Goal: Task Accomplishment & Management: Manage account settings

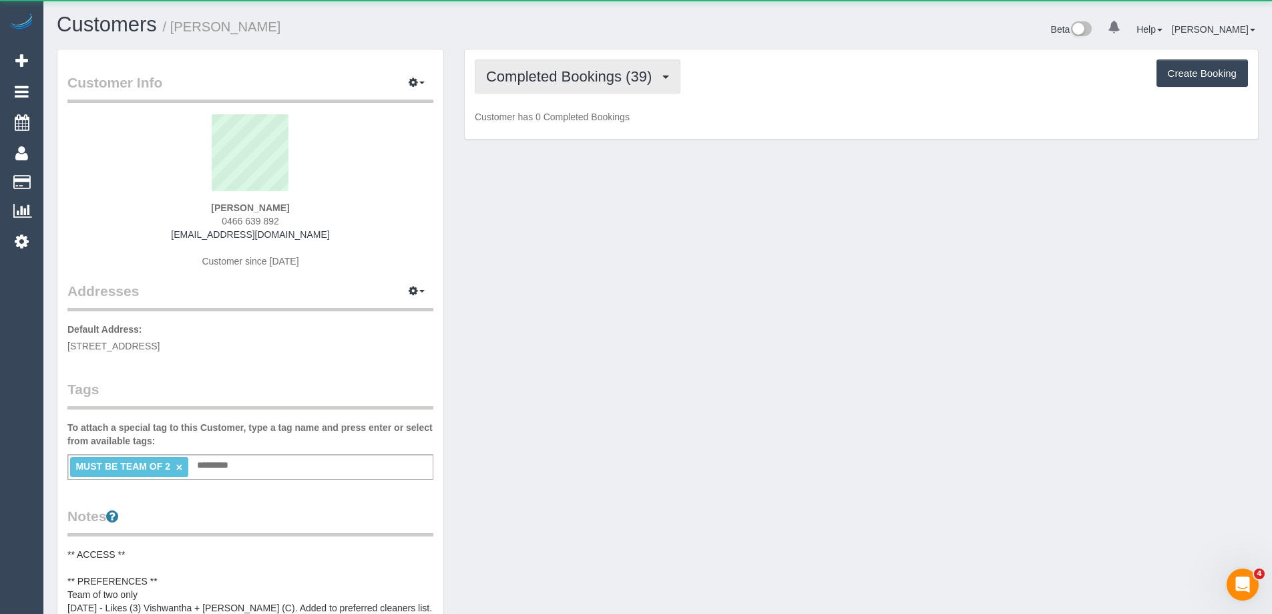
click at [584, 79] on span "Completed Bookings (39)" at bounding box center [572, 76] width 172 height 17
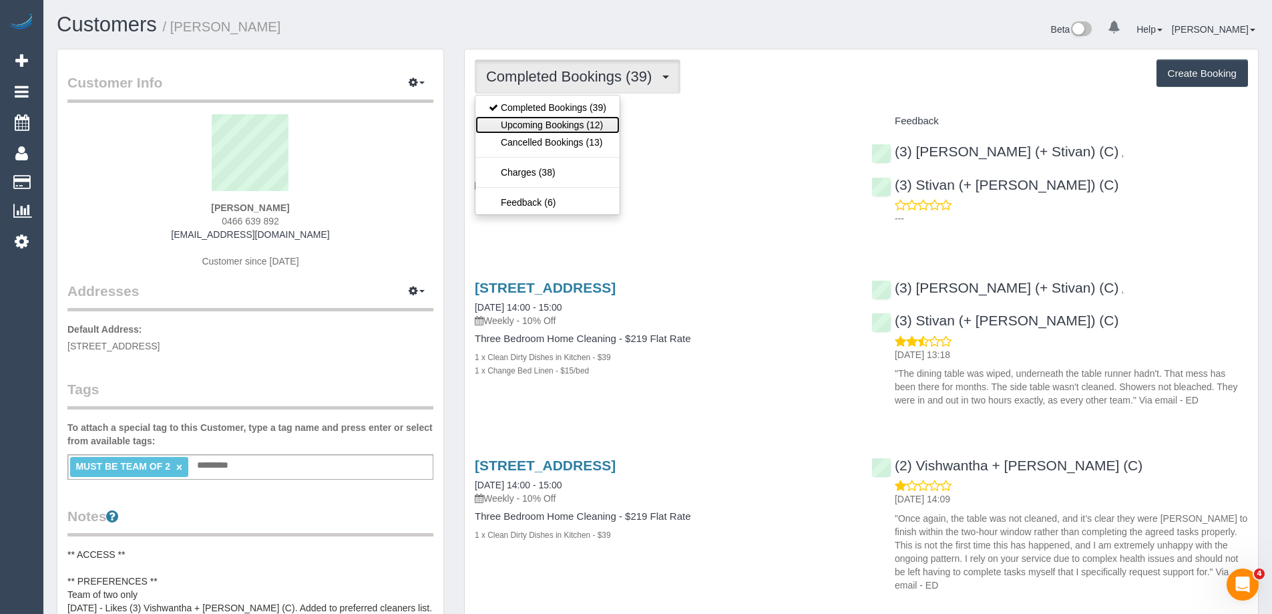
click at [581, 126] on link "Upcoming Bookings (12)" at bounding box center [547, 124] width 144 height 17
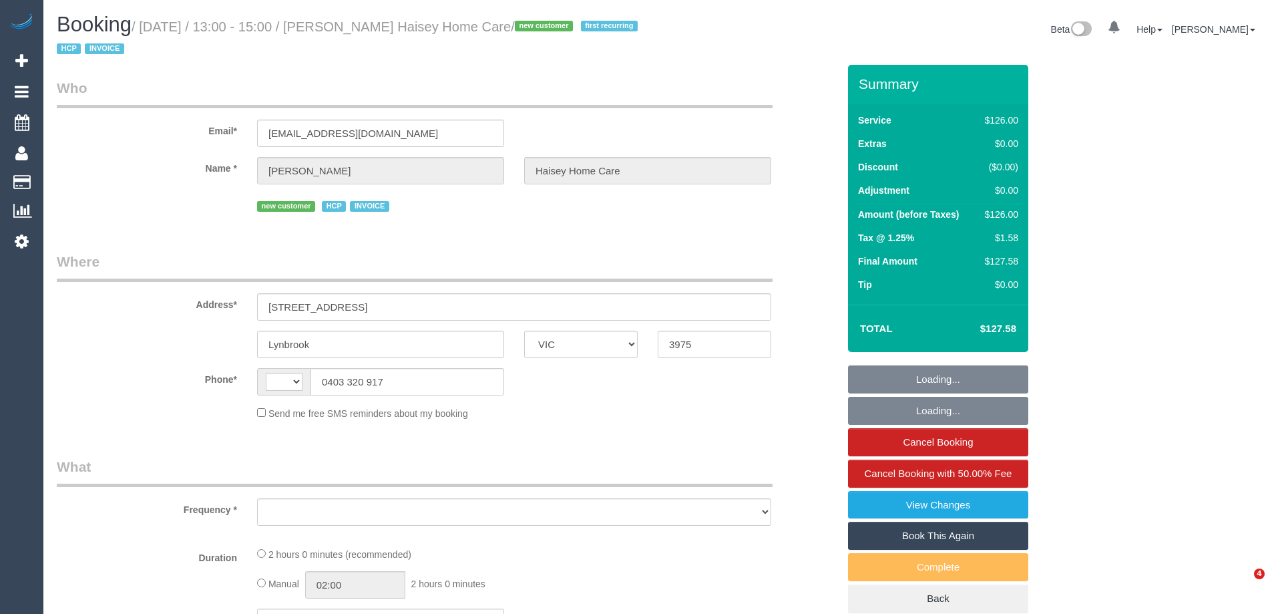
select select "VIC"
select select "string:AU"
select select "120"
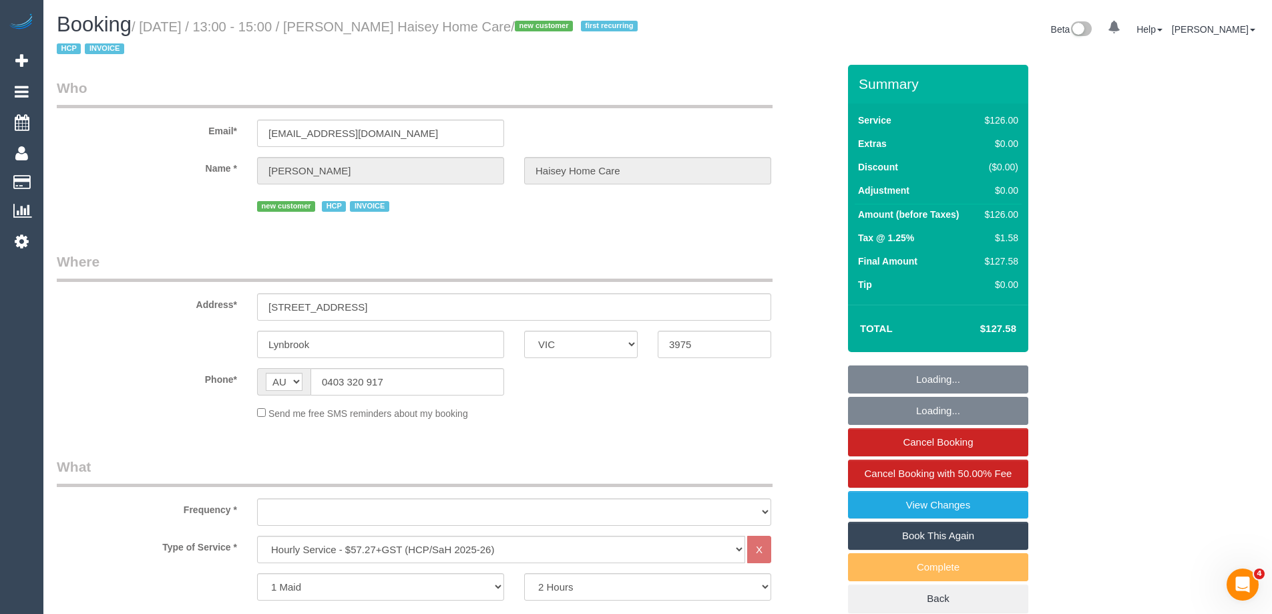
select select "object:619"
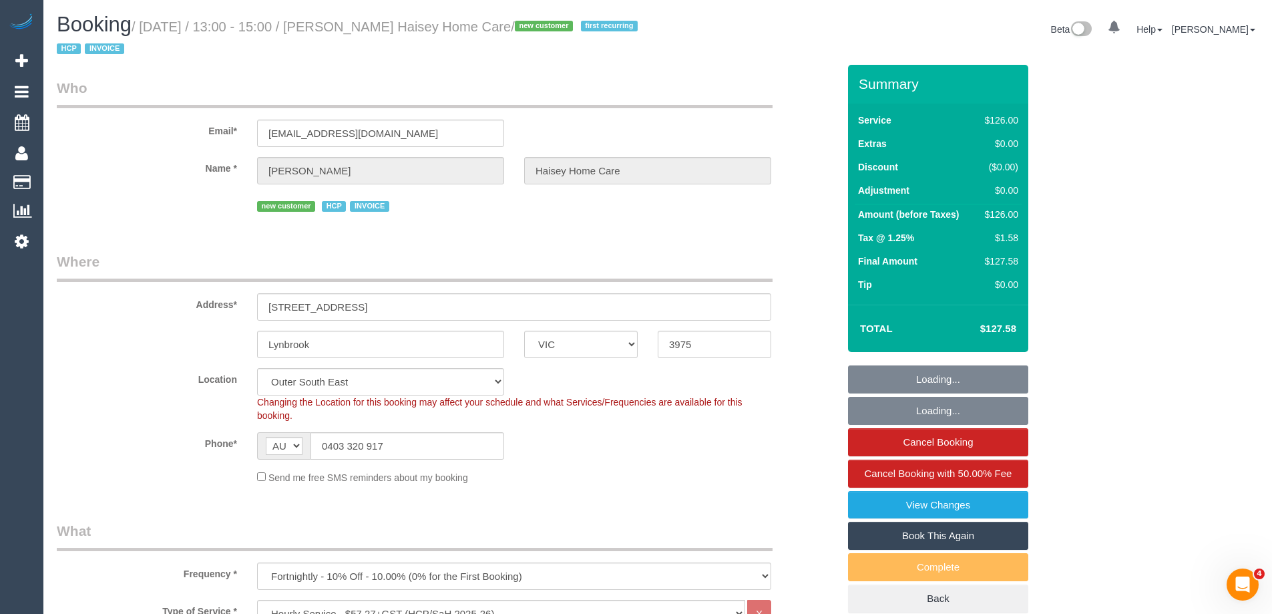
select select "number:28"
select select "number:14"
select select "number:19"
select select "number:25"
select select "number:35"
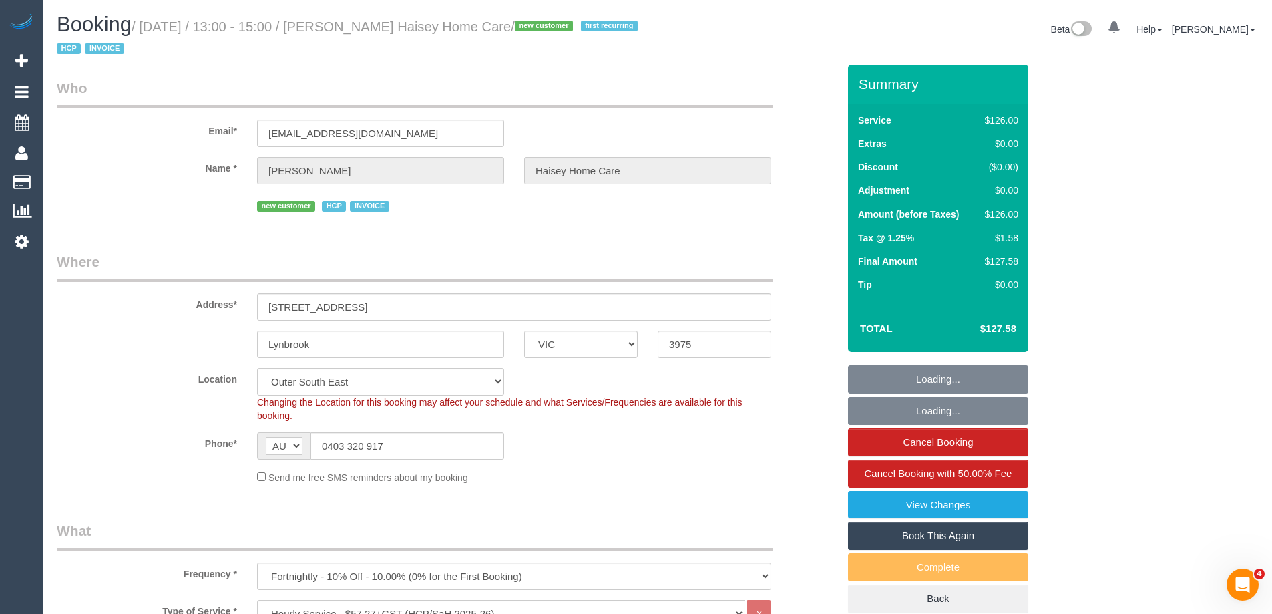
select select "number:12"
select select "object:1070"
click at [954, 511] on link "View Changes" at bounding box center [938, 505] width 180 height 28
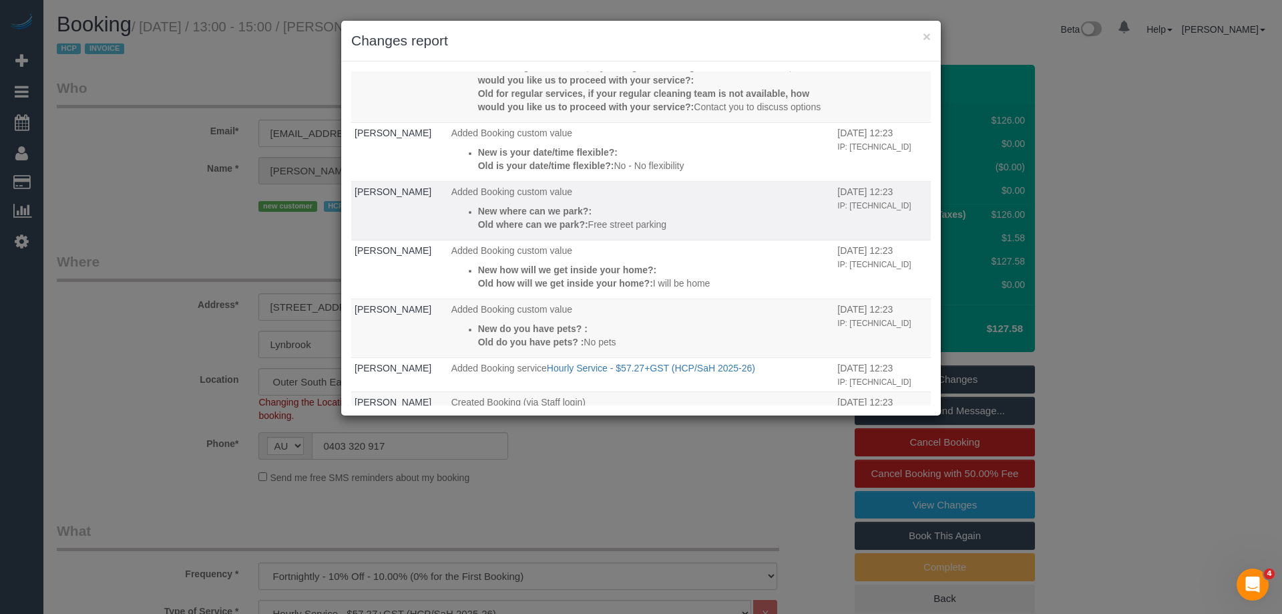
scroll to position [650, 0]
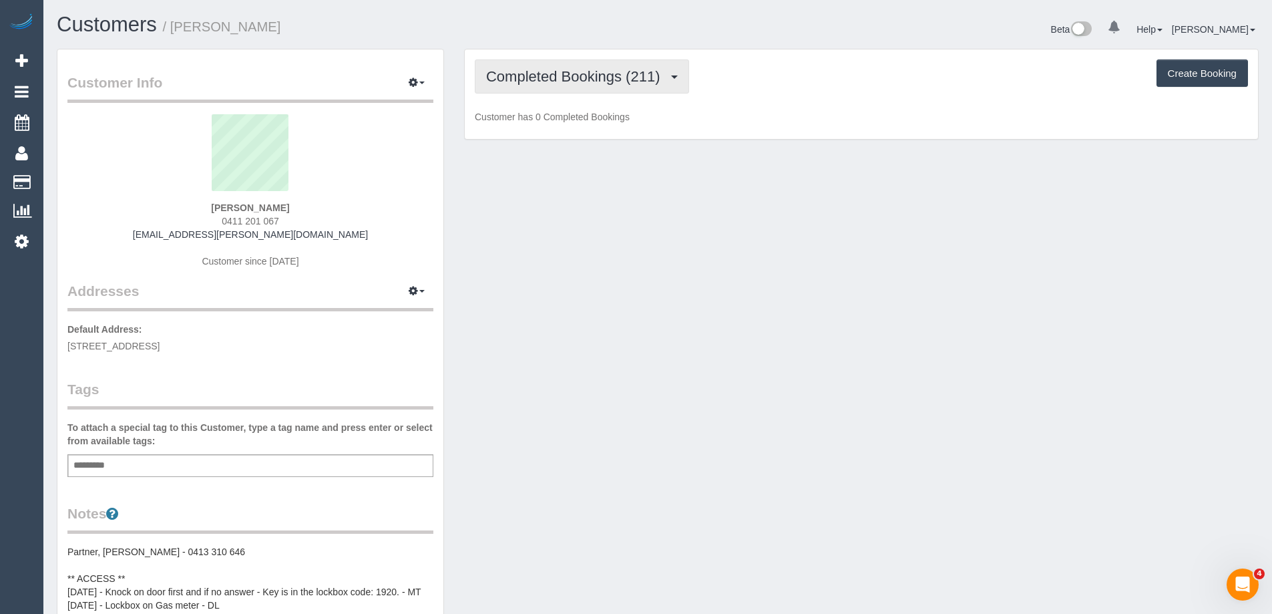
click at [527, 77] on span "Completed Bookings (211)" at bounding box center [576, 76] width 180 height 17
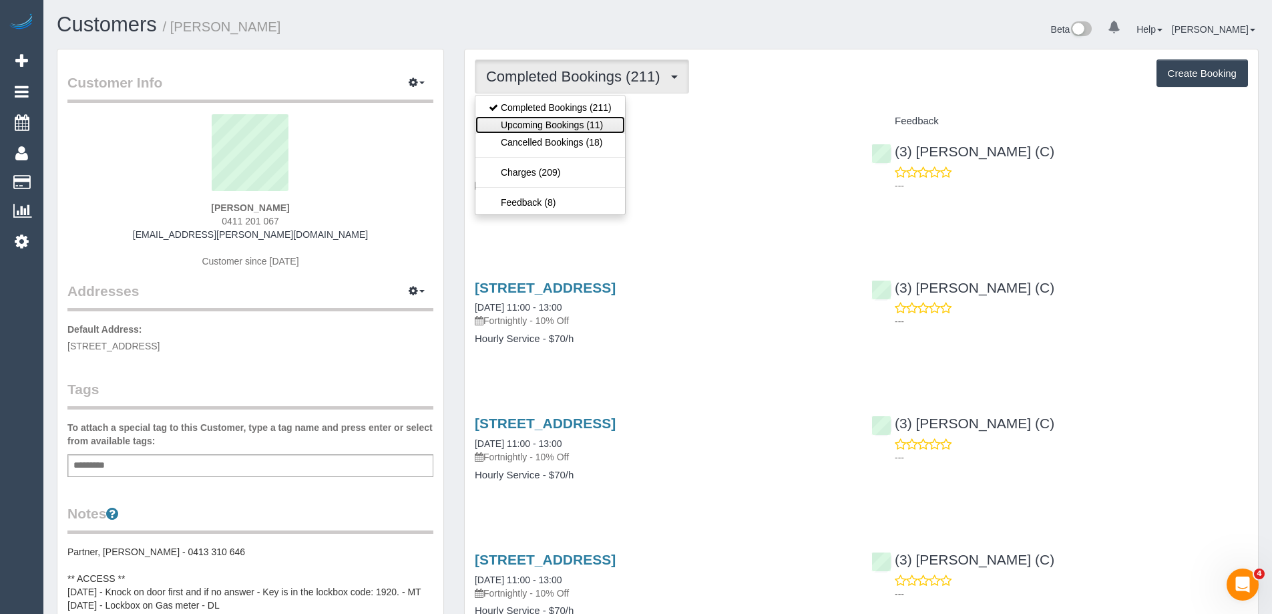
click at [578, 130] on link "Upcoming Bookings (11)" at bounding box center [550, 124] width 150 height 17
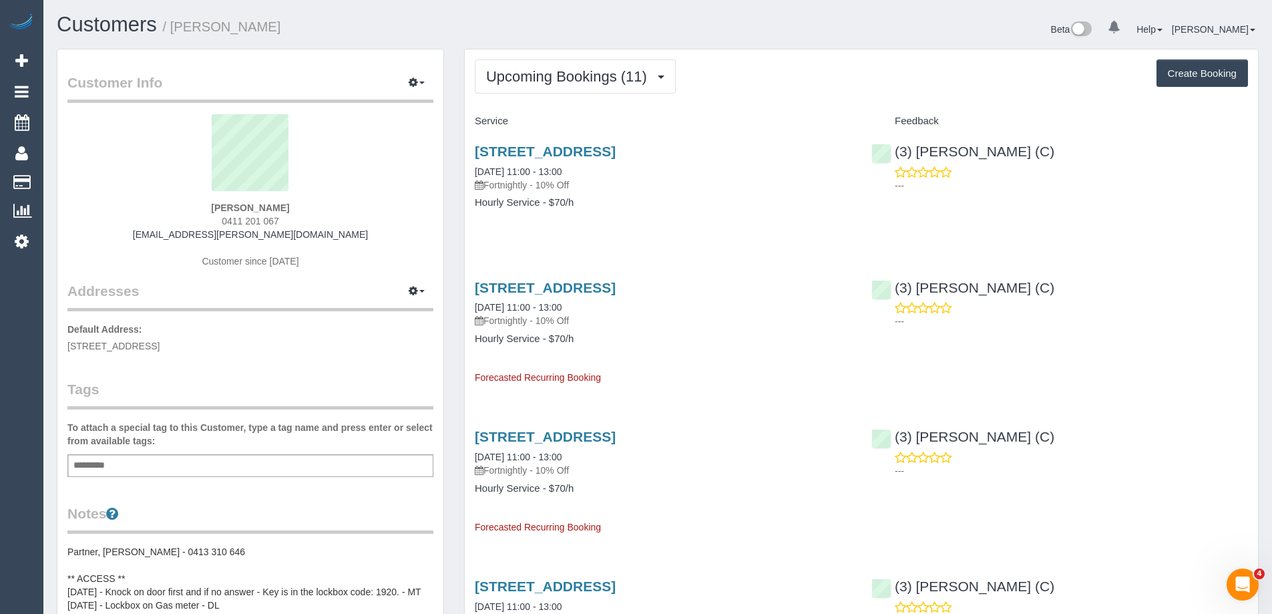
drag, startPoint x: 287, startPoint y: 220, endPoint x: 192, endPoint y: 220, distance: 94.8
click at [192, 220] on div "Victoria Hart 0411 201 067 victoria.s.hart@gmail.com Customer since 2016" at bounding box center [250, 197] width 366 height 167
copy span "0411 201 067"
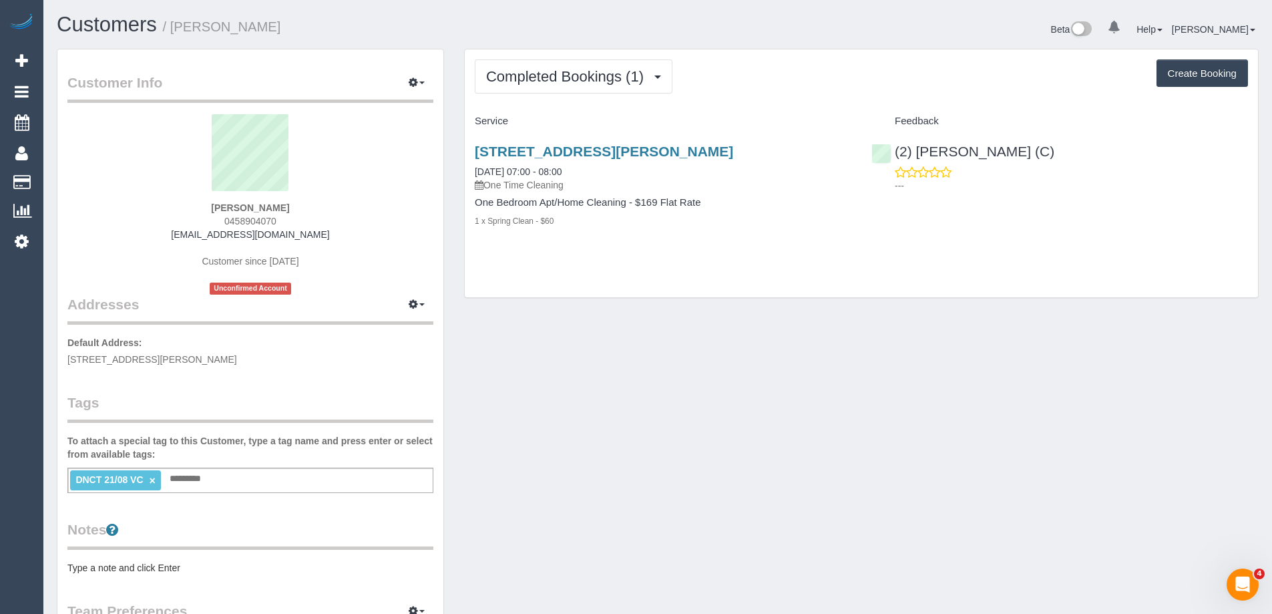
drag, startPoint x: 210, startPoint y: 224, endPoint x: 194, endPoint y: 224, distance: 16.7
click at [194, 224] on div "Caitlin Szacsuri 0458904070 caitlinszacsuri@gmail.com Customer since 2025 Uncon…" at bounding box center [250, 204] width 366 height 180
copy span "0458904070"
drag, startPoint x: 1243, startPoint y: 224, endPoint x: 1228, endPoint y: 223, distance: 15.4
click at [1243, 224] on div "65 Courtney St, North Melbourne, VIC 3051 21/08/2025 07:00 - 08:00 One Time Cle…" at bounding box center [861, 193] width 793 height 122
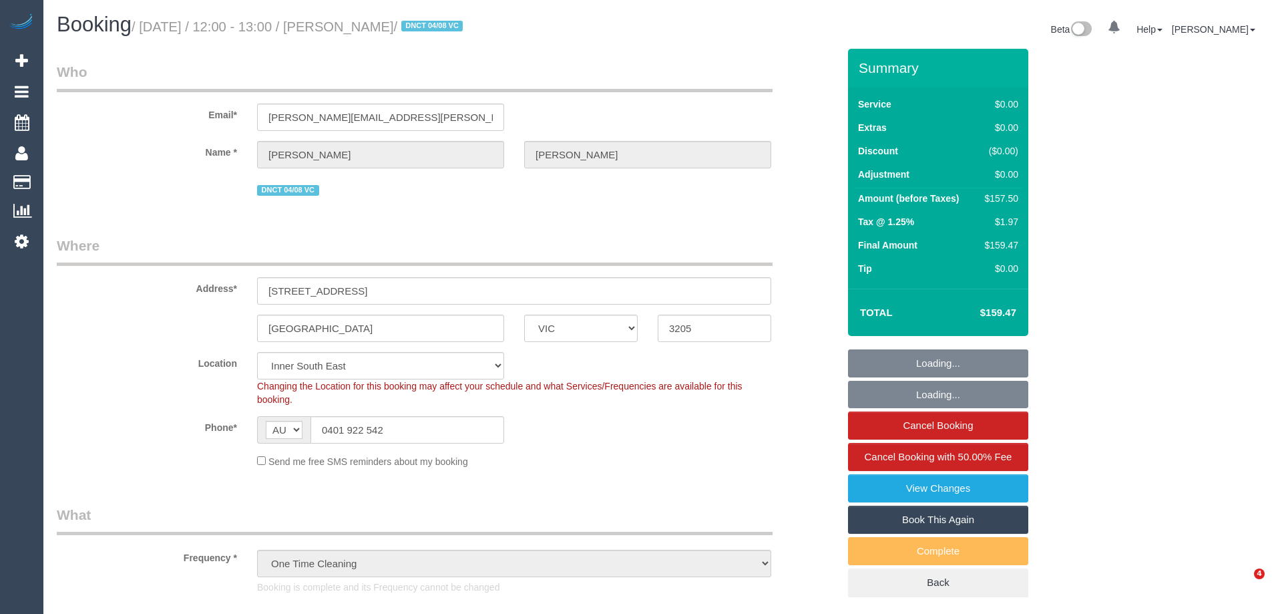
select select "VIC"
select select "object:1208"
select select "string:stripe-pm_1RnhPa2GScqysDRVrwGBGKfe"
select select "number:28"
select select "number:14"
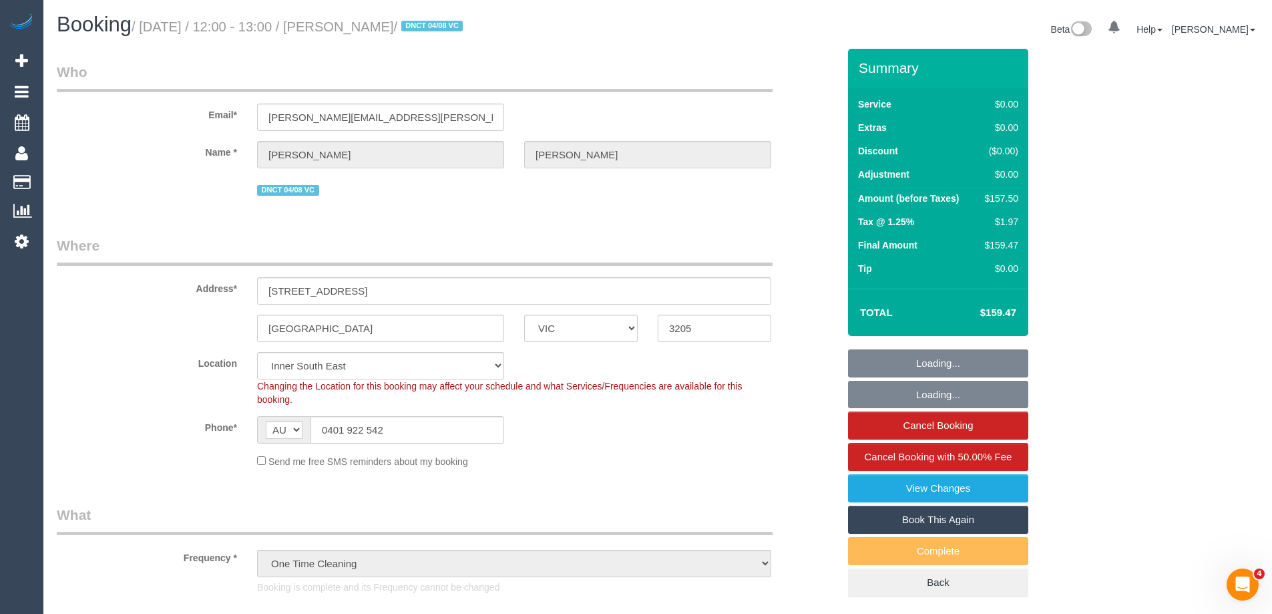
select select "number:19"
select select "number:25"
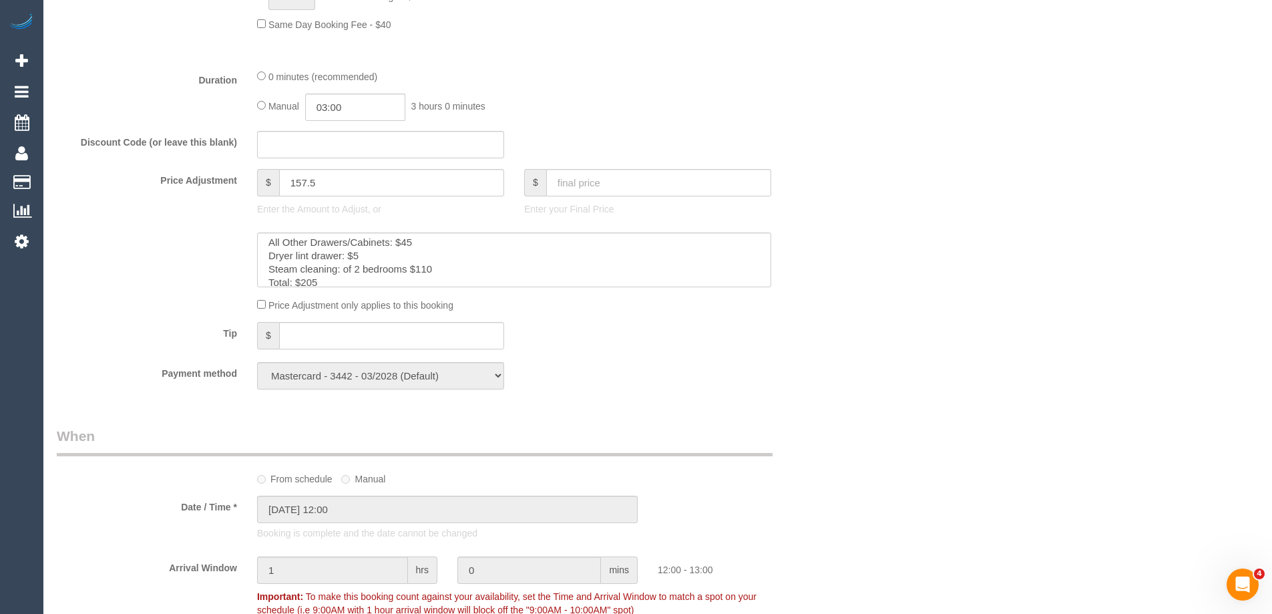
scroll to position [27, 0]
drag, startPoint x: 281, startPoint y: 186, endPoint x: 137, endPoint y: 182, distance: 144.3
click at [138, 183] on div "Price Adjustment $ 157.5 Enter the Amount to Adjust, or $ Enter your Final Price" at bounding box center [447, 195] width 801 height 53
type input "252.5"
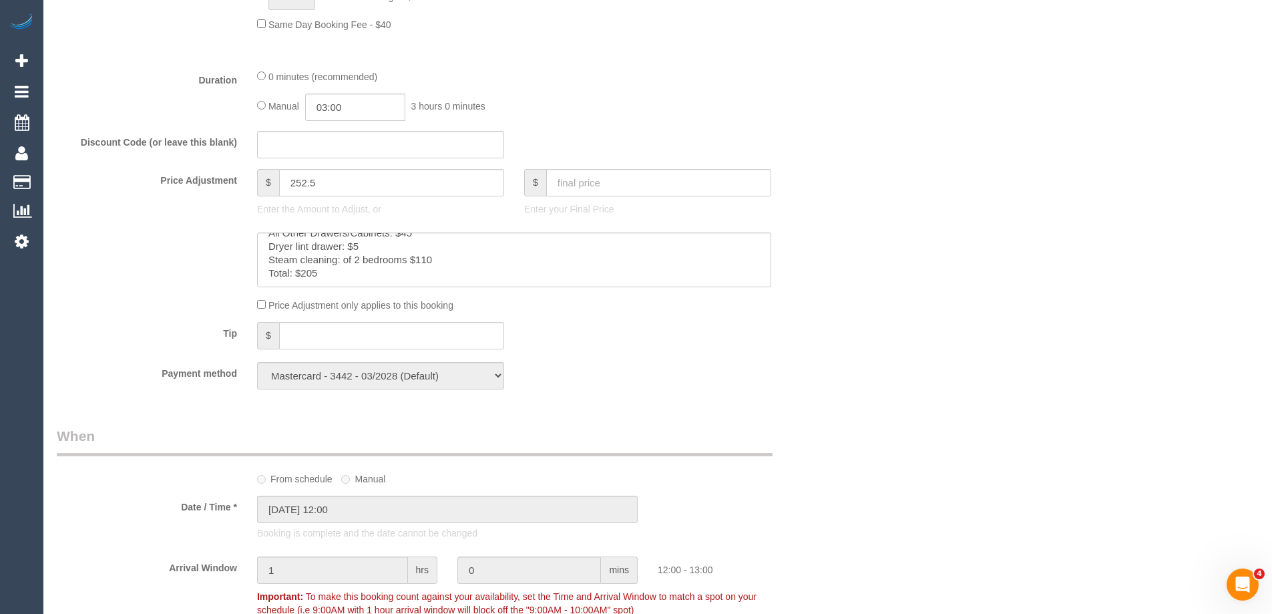
click at [833, 325] on div "Tip $" at bounding box center [447, 337] width 801 height 30
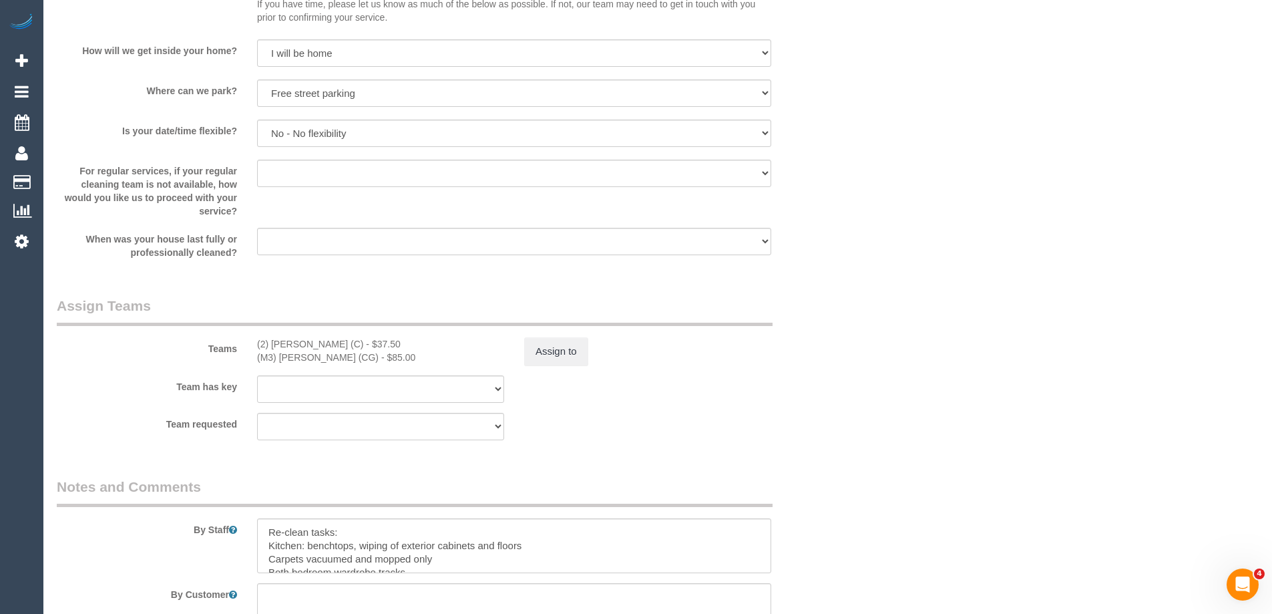
scroll to position [1803, 0]
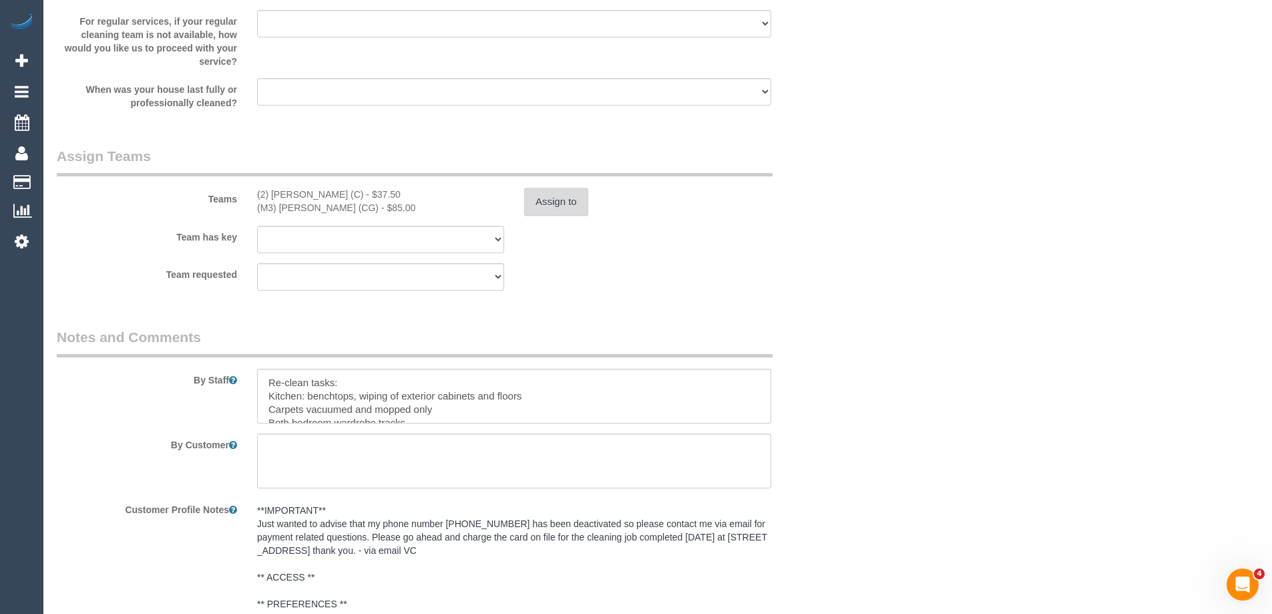
click at [543, 202] on button "Assign to" at bounding box center [556, 202] width 64 height 28
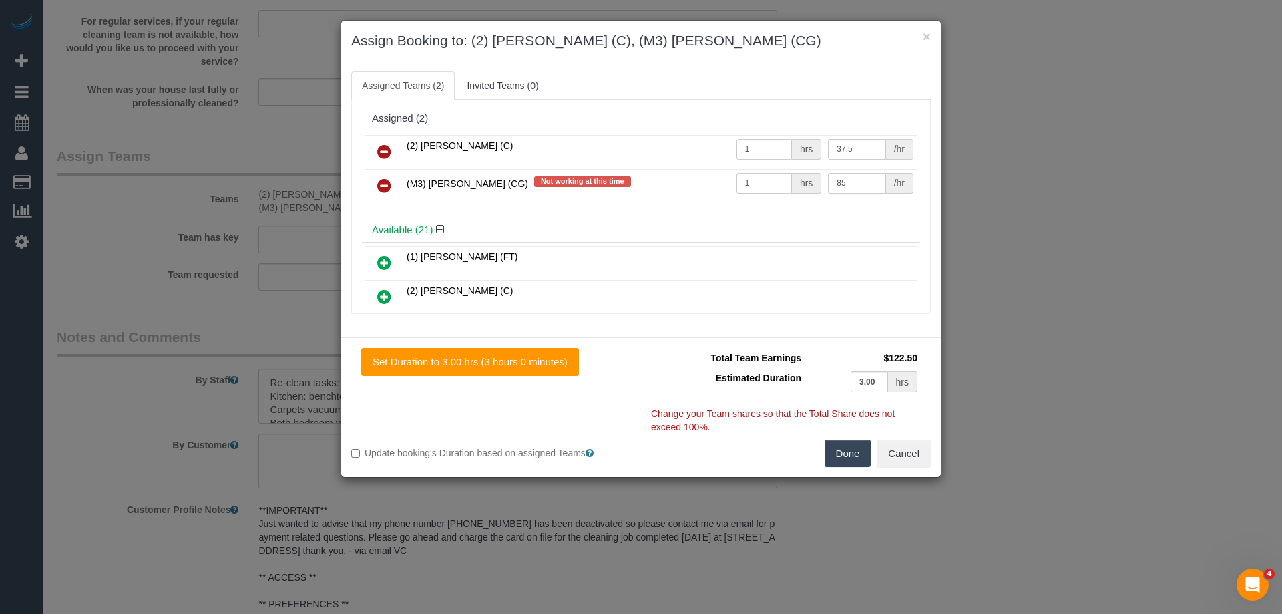
drag, startPoint x: 855, startPoint y: 183, endPoint x: 739, endPoint y: 180, distance: 116.2
click at [739, 180] on tr "(M3) Adnan (CG) Not working at this time 1 hrs 85 /hr" at bounding box center [641, 186] width 552 height 34
type input "142.75"
click at [845, 449] on button "Done" at bounding box center [848, 453] width 47 height 28
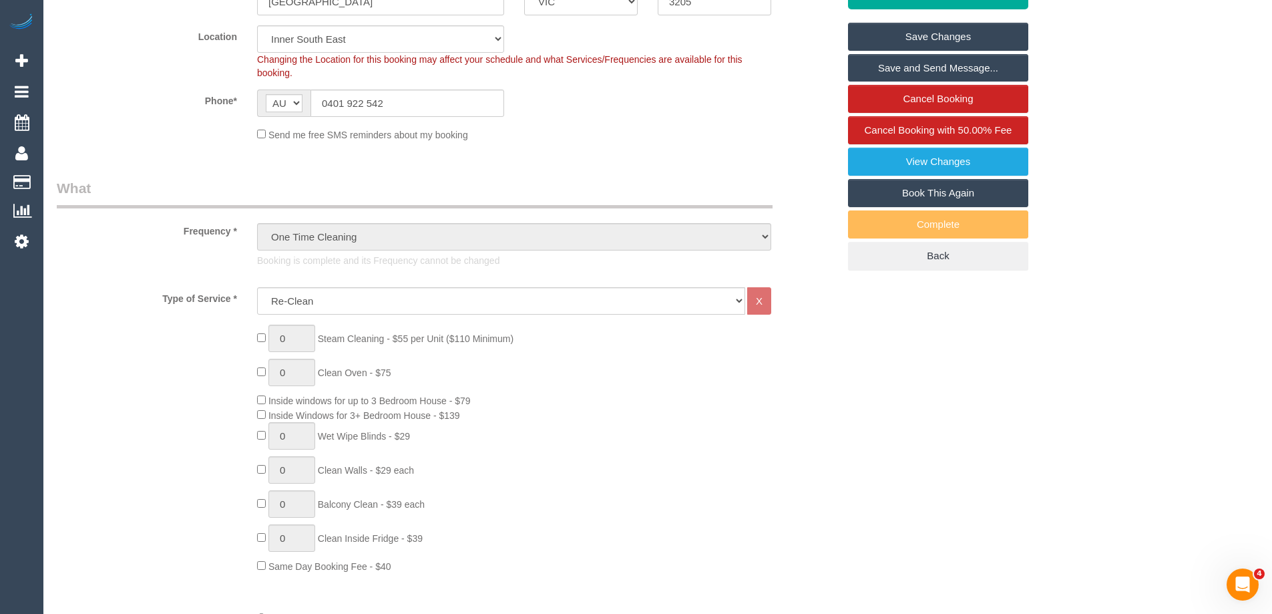
scroll to position [0, 0]
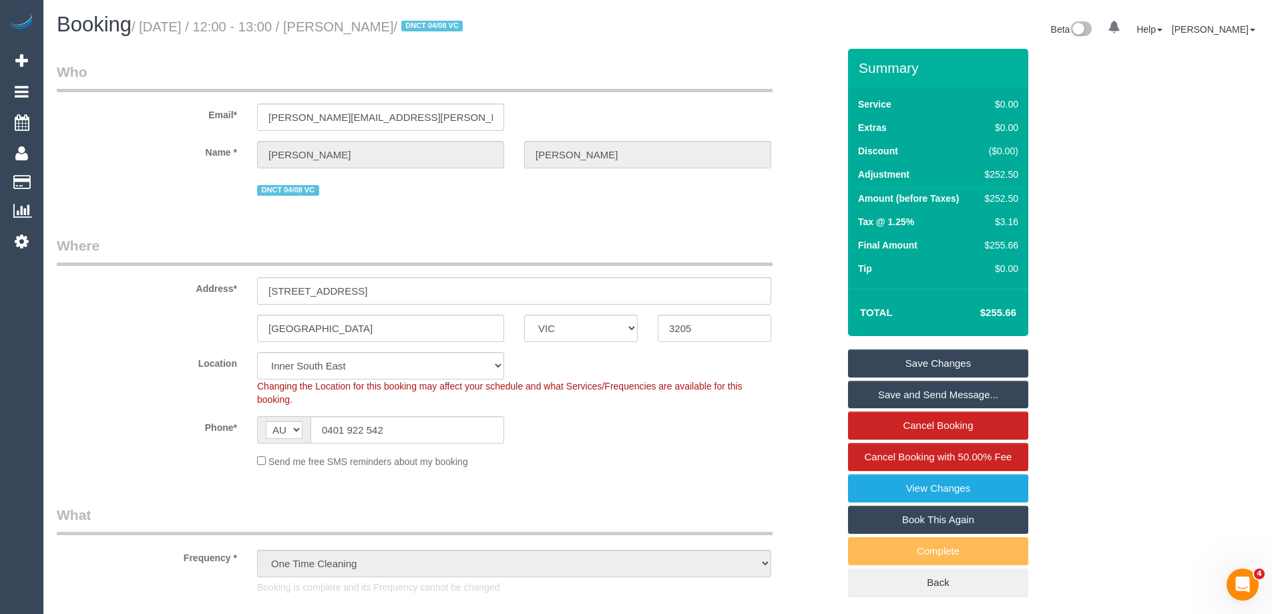
click at [968, 370] on link "Save Changes" at bounding box center [938, 363] width 180 height 28
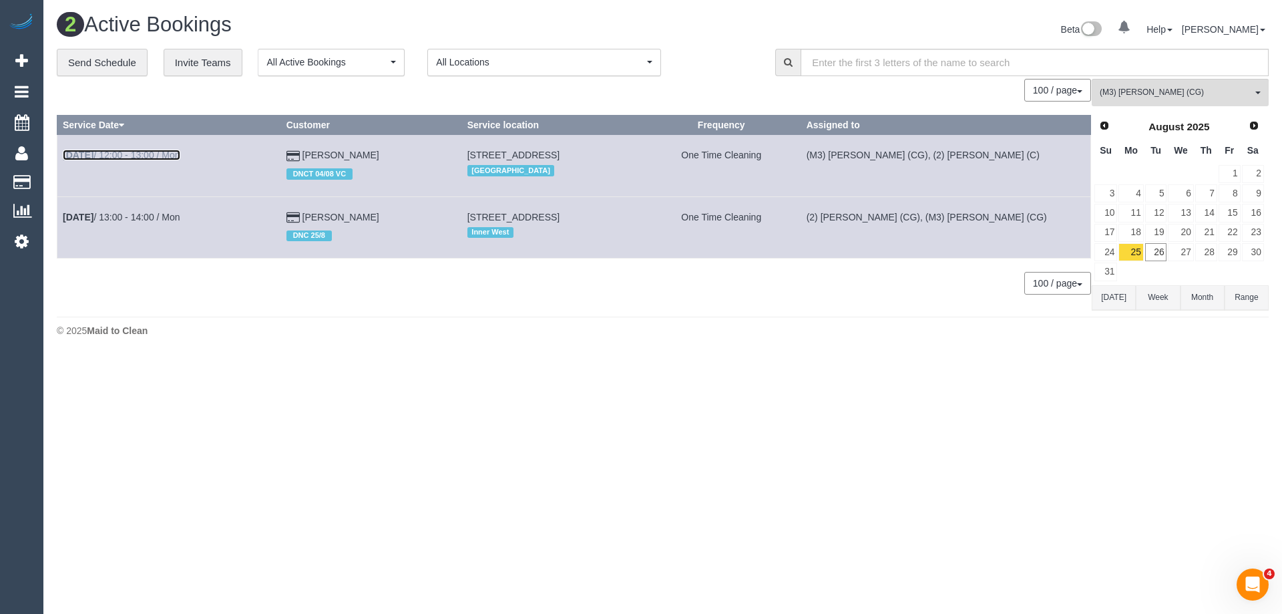
click at [174, 156] on link "Aug 25th / 12:00 - 13:00 / Mon" at bounding box center [122, 155] width 118 height 11
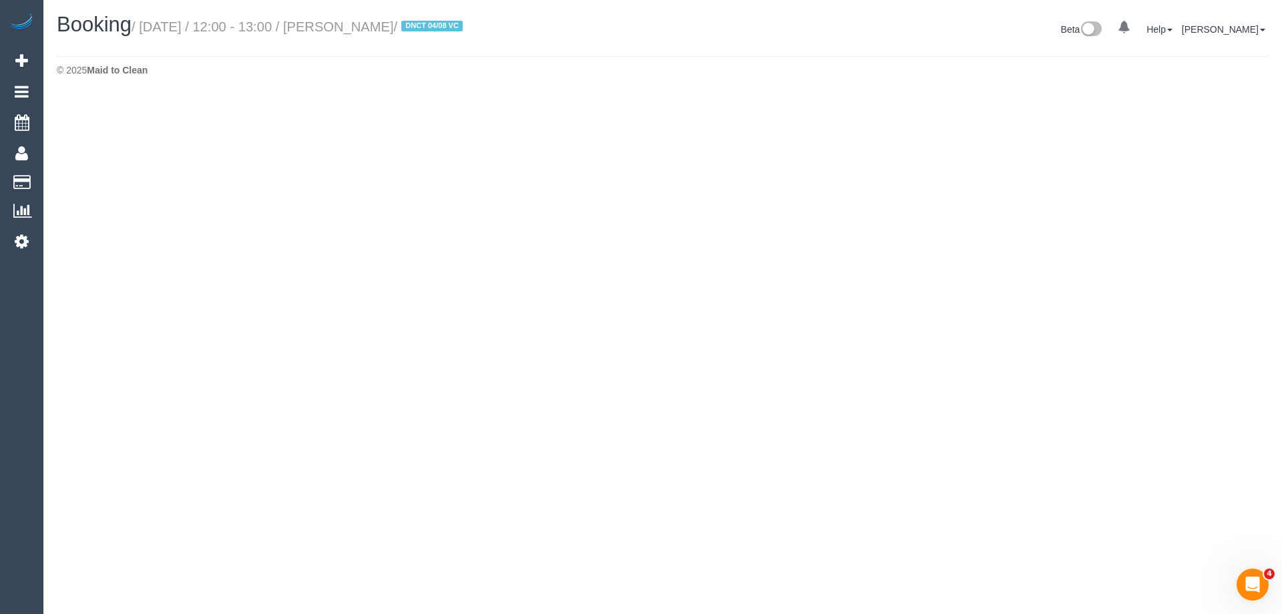
select select "VIC"
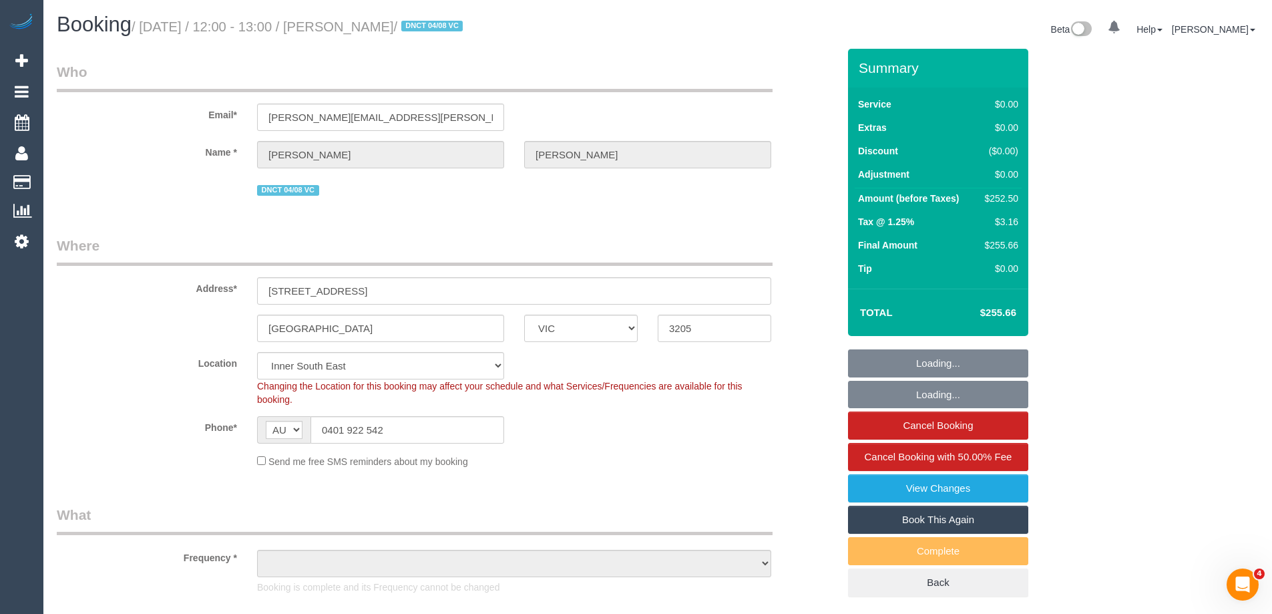
select select "string:stripe-pm_1RnhPa2GScqysDRVrwGBGKfe"
select select "object:5610"
select select "number:28"
select select "number:14"
select select "number:19"
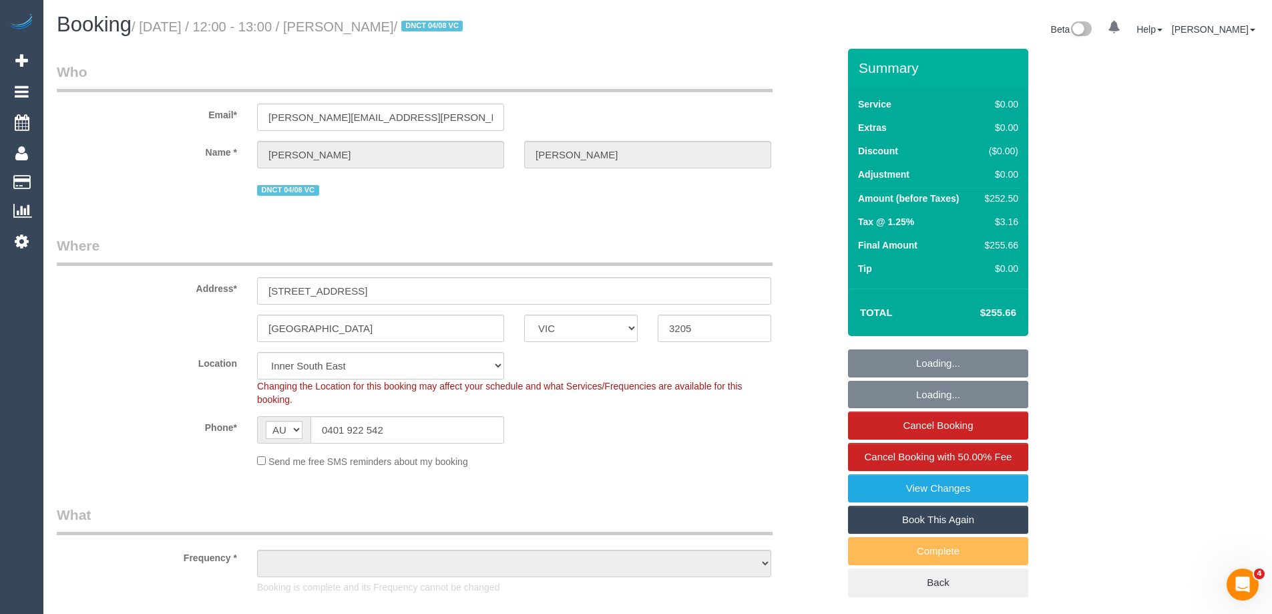
select select "number:25"
click at [994, 486] on link "View Changes" at bounding box center [938, 488] width 180 height 28
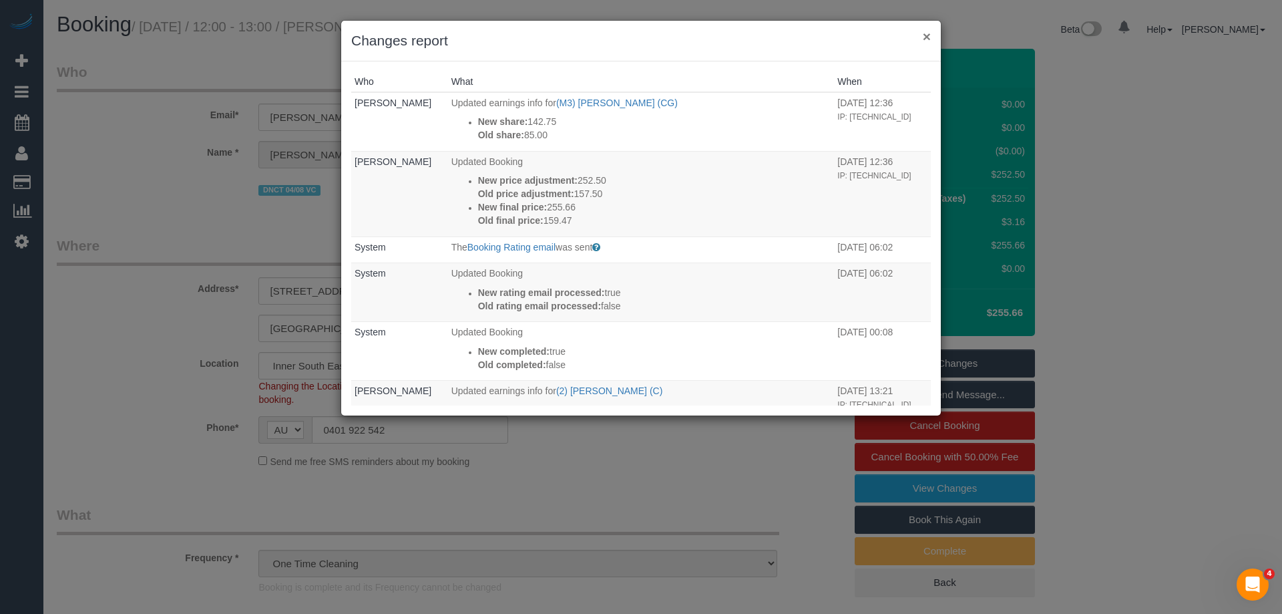
click at [927, 37] on button "×" at bounding box center [927, 36] width 8 height 14
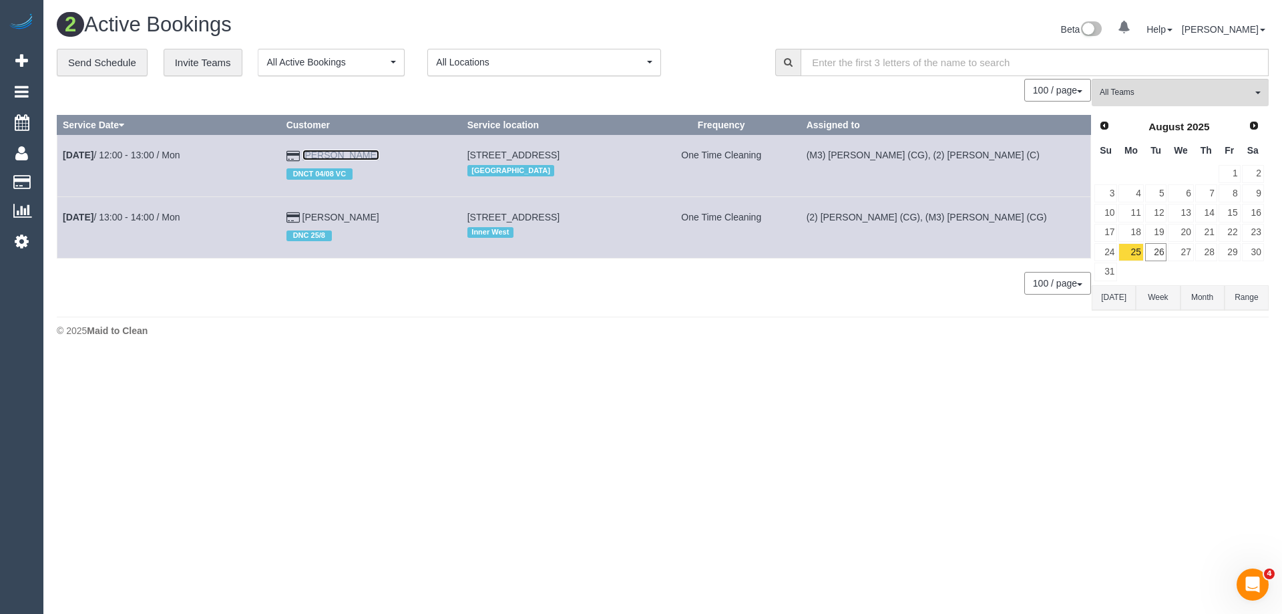
click at [350, 157] on link "Tanushree Kanyal" at bounding box center [340, 155] width 77 height 11
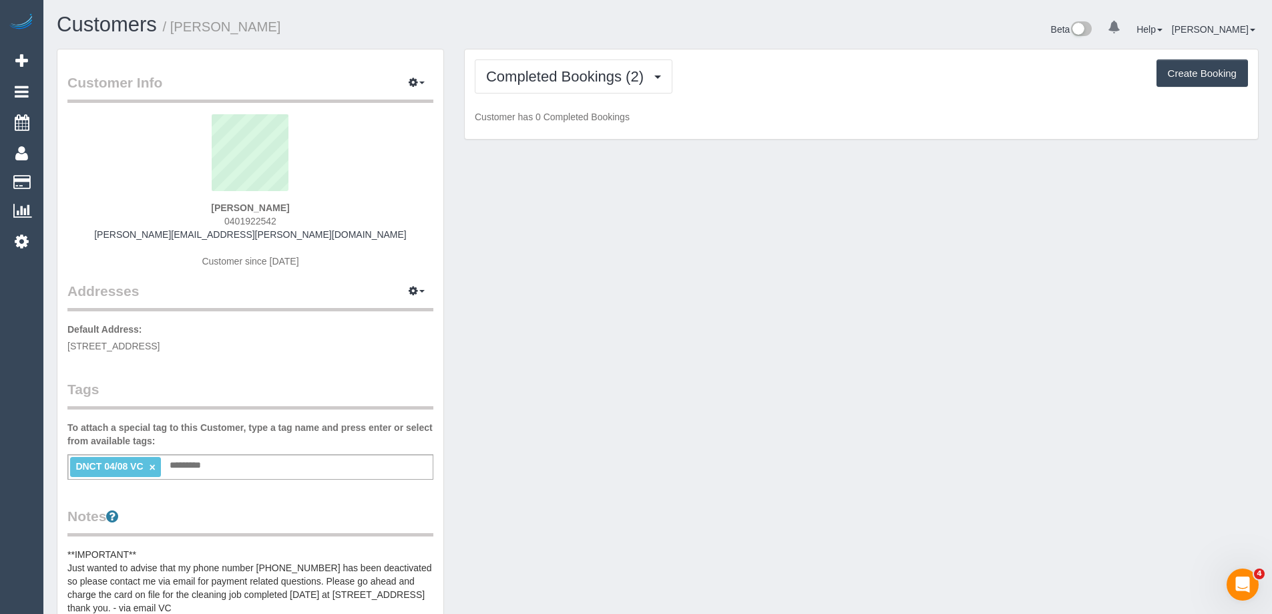
click at [228, 469] on div "DNCT 04/08 VC × Add a tag" at bounding box center [250, 466] width 366 height 25
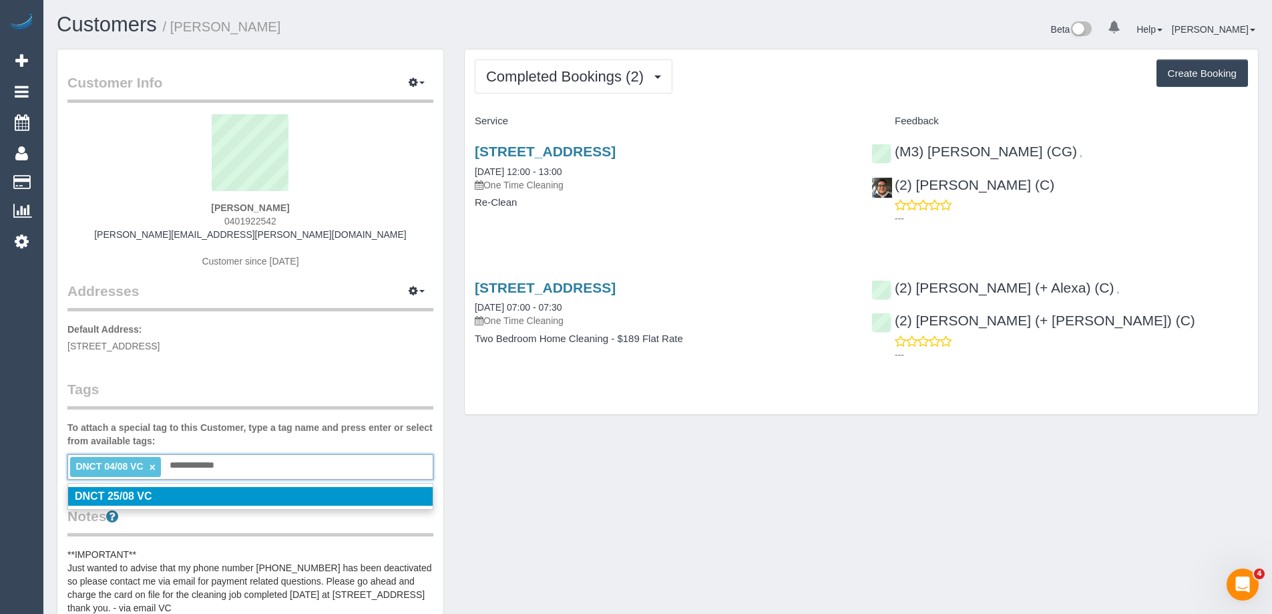
type input "**********"
click at [236, 357] on div "Customer Info Edit Contact Info Send Message Email Preferences Special Sales Ta…" at bounding box center [250, 577] width 386 height 1056
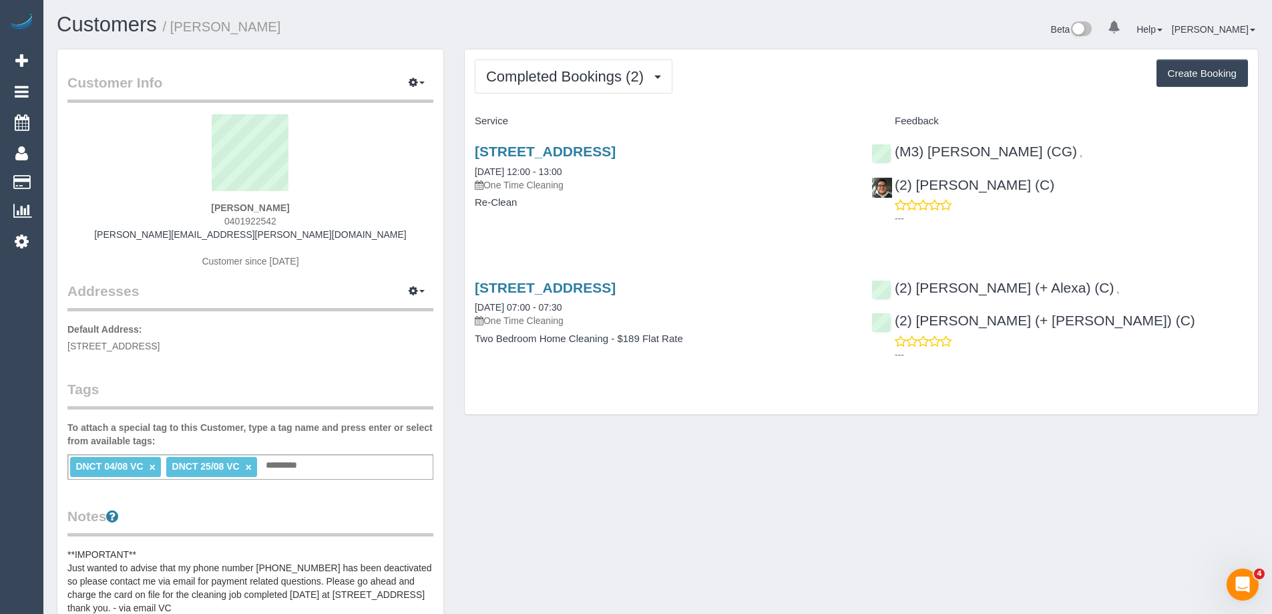
click at [1186, 254] on div "Service Feedback 1701/138 Ferrars Street, 1701, South Melbourne, VIC 3205 25/08…" at bounding box center [861, 240] width 773 height 261
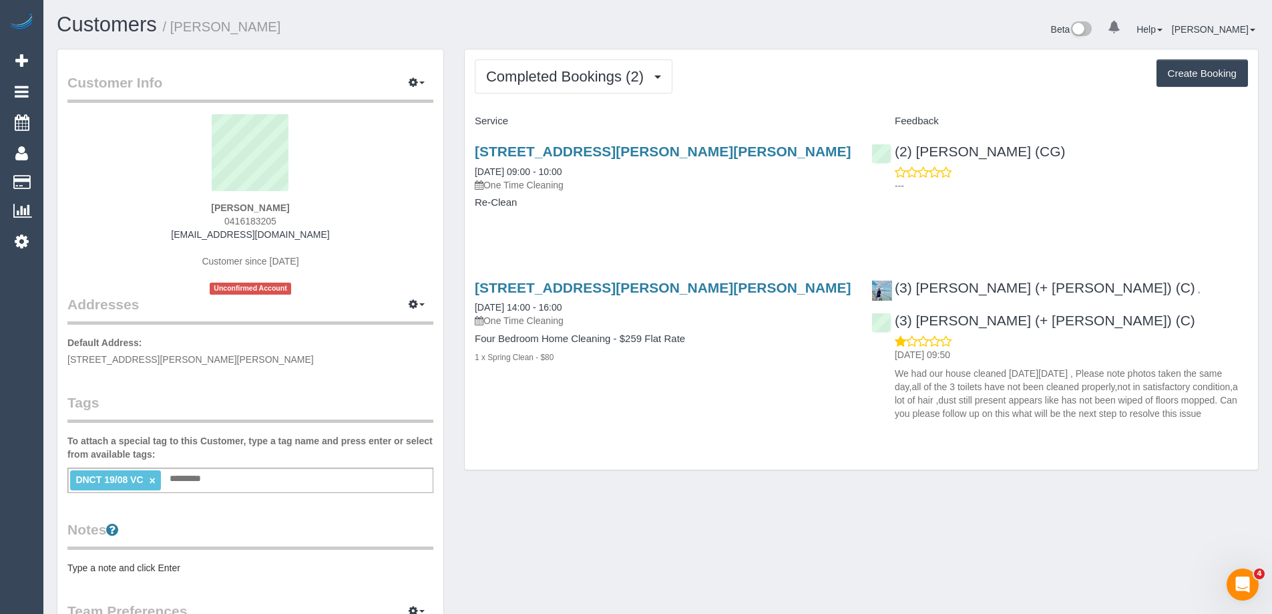
drag, startPoint x: 288, startPoint y: 218, endPoint x: 196, endPoint y: 221, distance: 92.2
click at [196, 221] on div "Daniela Bibovski 0416183205 danibt1108@yahoo.com.au Customer since 2025 Unconfi…" at bounding box center [250, 204] width 366 height 180
copy span "0416183205"
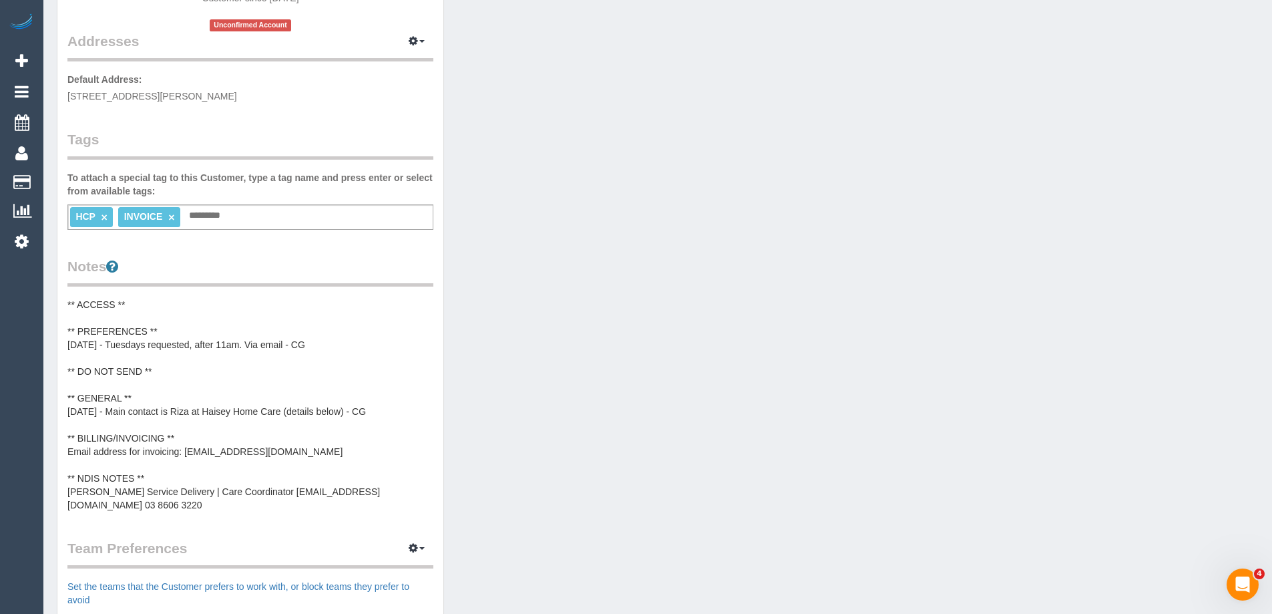
scroll to position [267, 0]
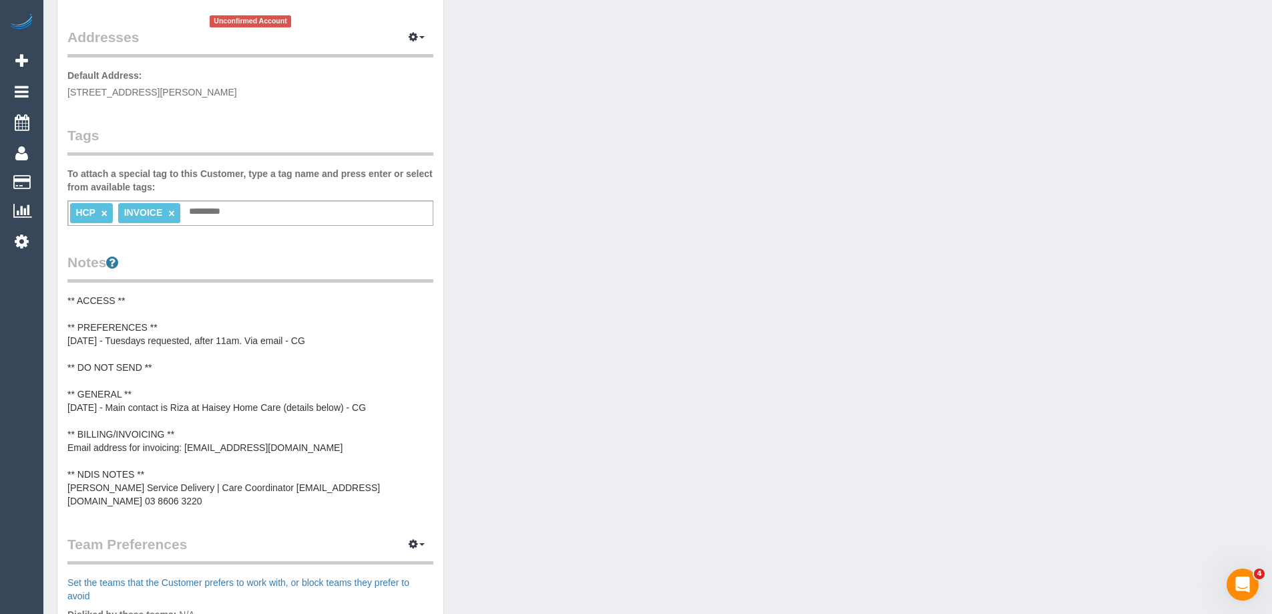
click at [176, 409] on pre "** ACCESS ** ** PREFERENCES ** [DATE] - Tuesdays requested, after 11am. Via ema…" at bounding box center [250, 401] width 366 height 214
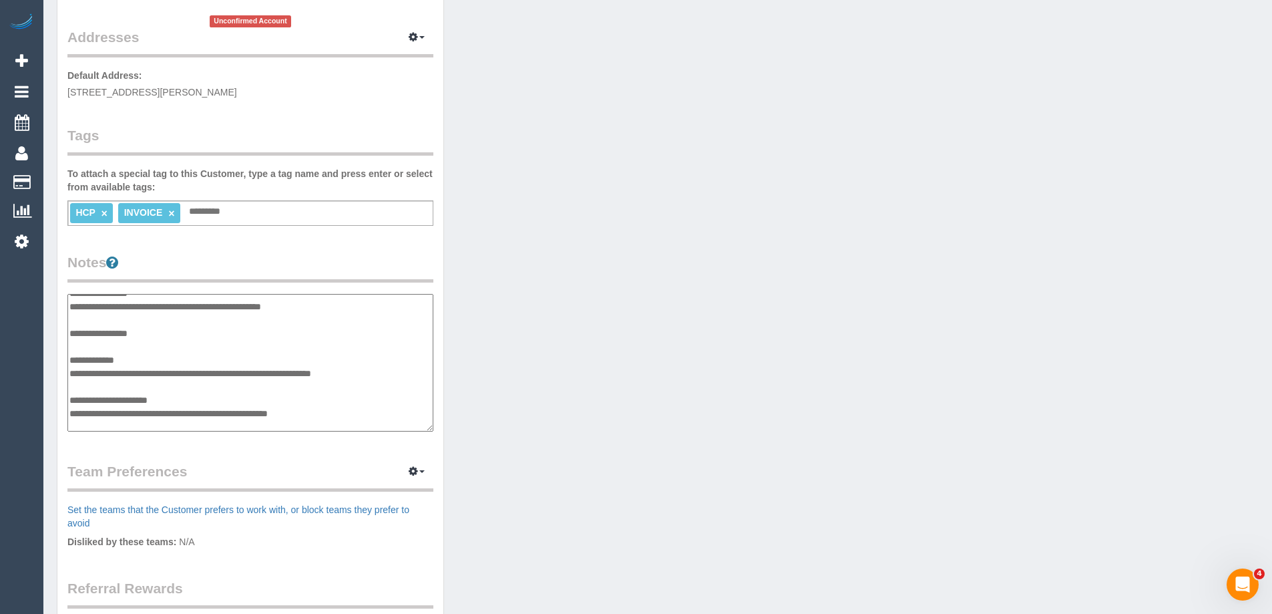
scroll to position [13, 0]
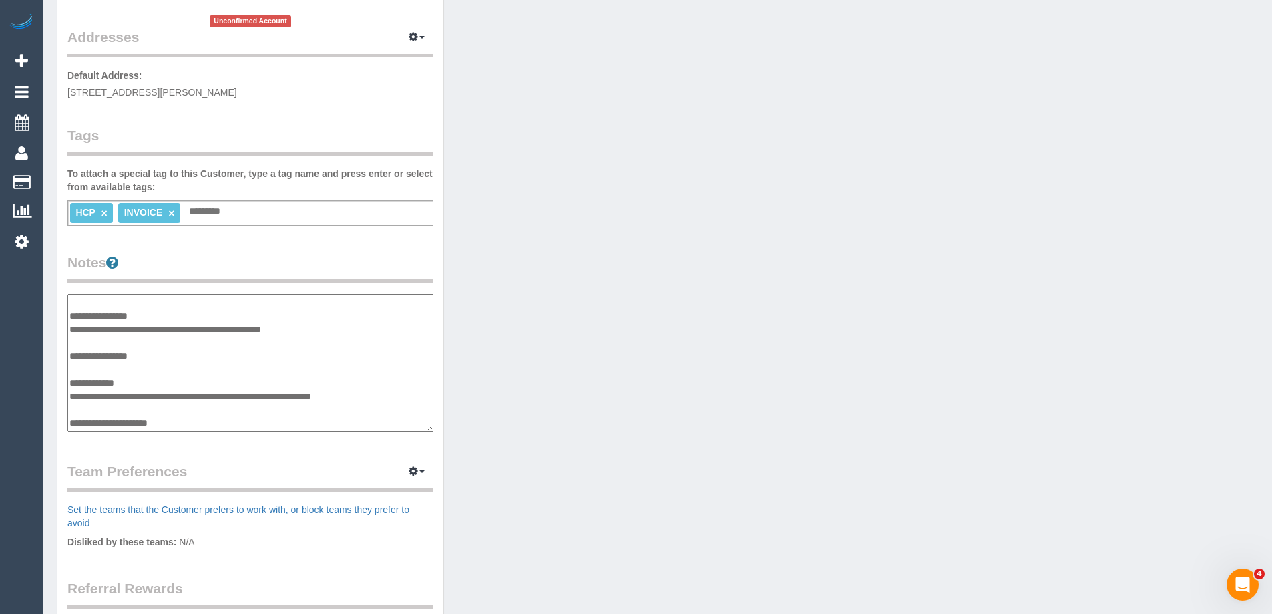
click at [156, 381] on textarea "**********" at bounding box center [250, 363] width 366 height 138
type textarea "**********"
click at [694, 543] on div "Customer Info Edit Contact Info Send Message Email Preferences Special Sales Ta…" at bounding box center [658, 292] width 1222 height 1021
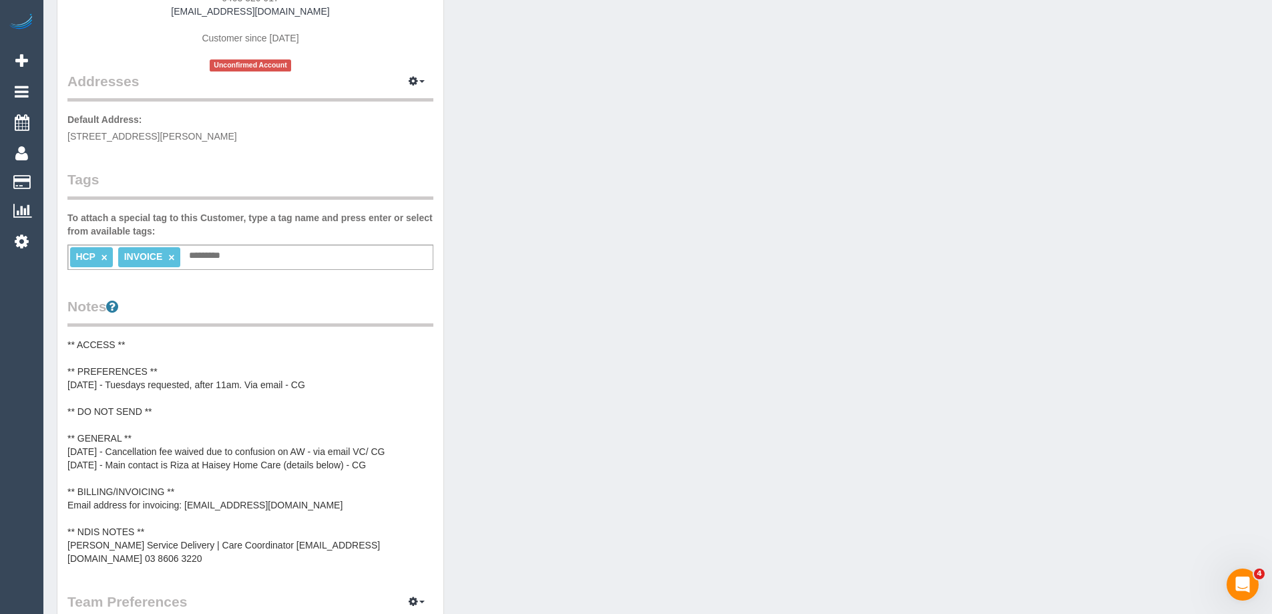
scroll to position [200, 0]
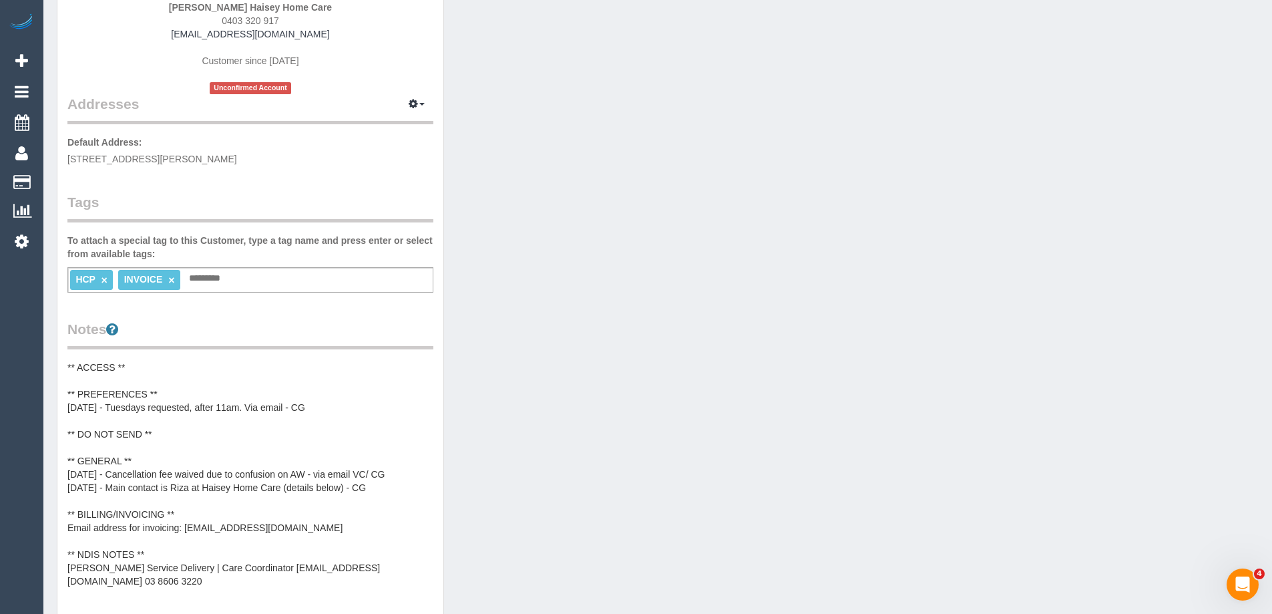
click at [686, 540] on div "Customer Info Edit Contact Info Send Message Email Preferences Special Sales Ta…" at bounding box center [658, 401] width 1222 height 1107
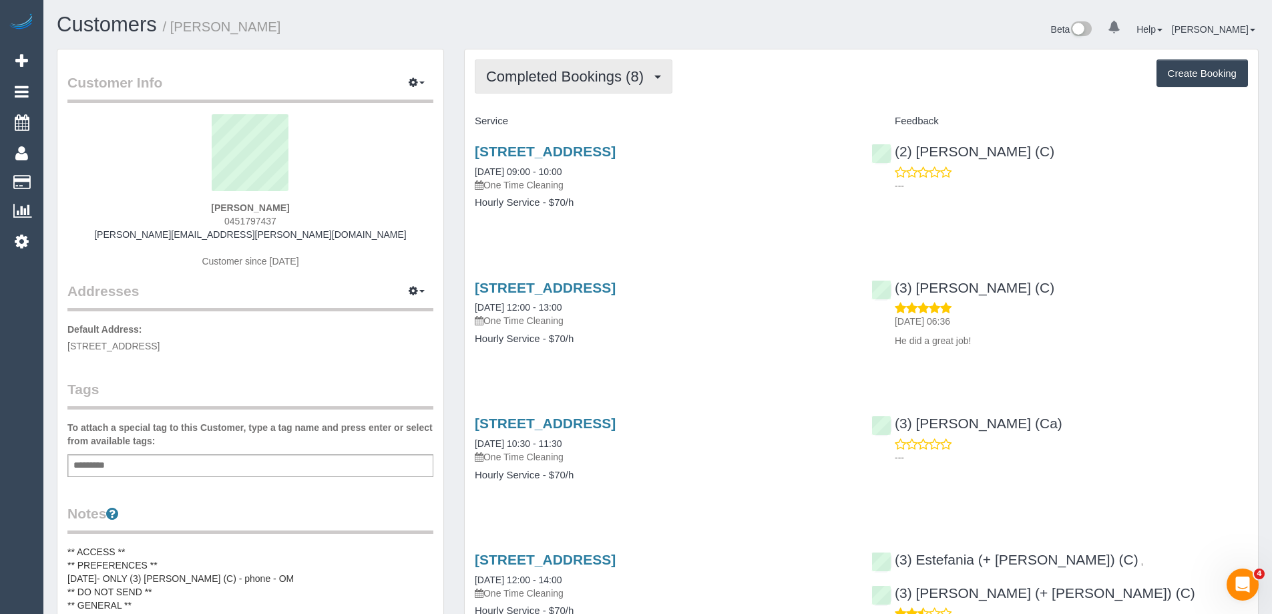
click at [606, 93] on button "Completed Bookings (8)" at bounding box center [574, 76] width 198 height 34
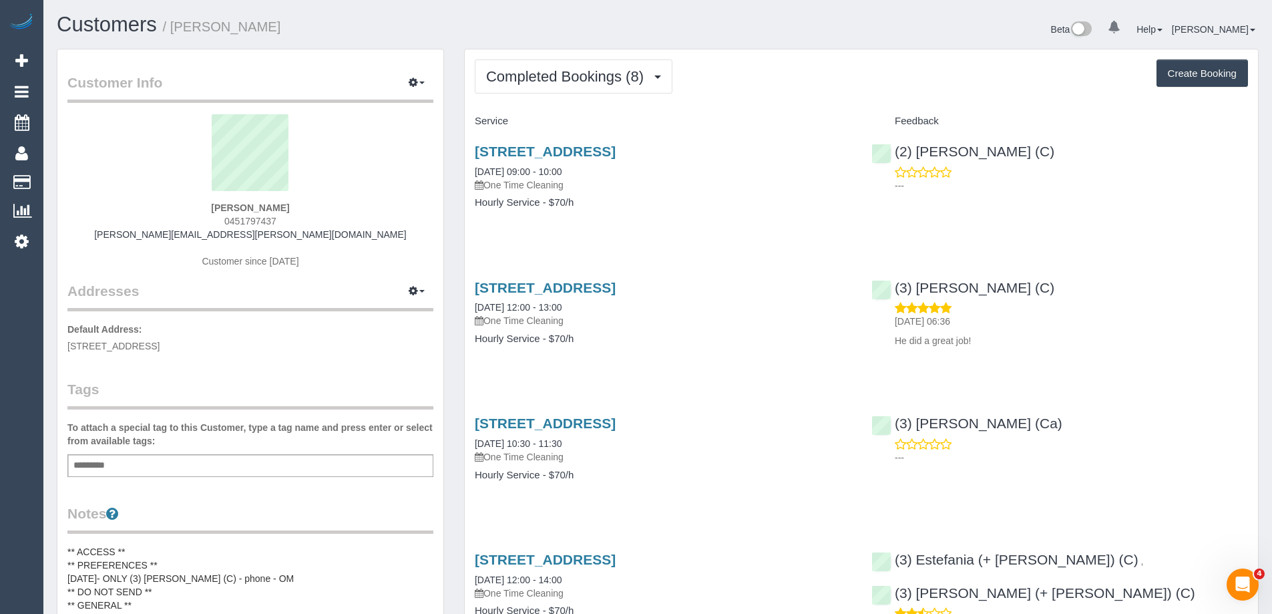
click at [1203, 79] on button "Create Booking" at bounding box center [1201, 73] width 91 height 28
select select "VIC"
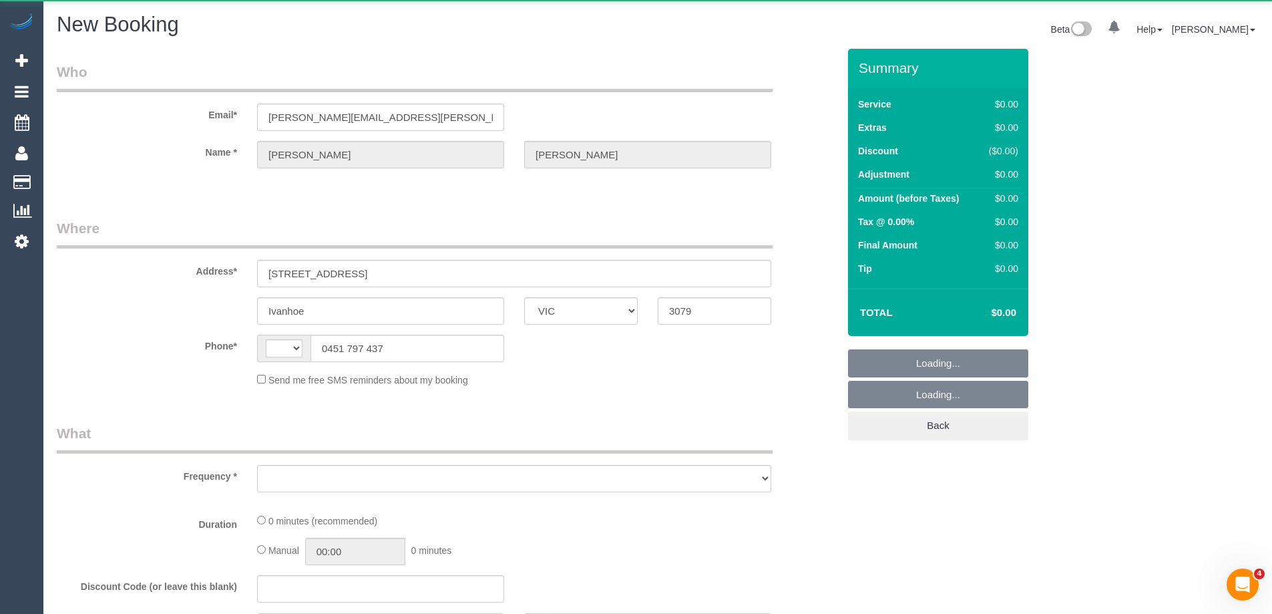
select select "string:AU"
select select "object:1744"
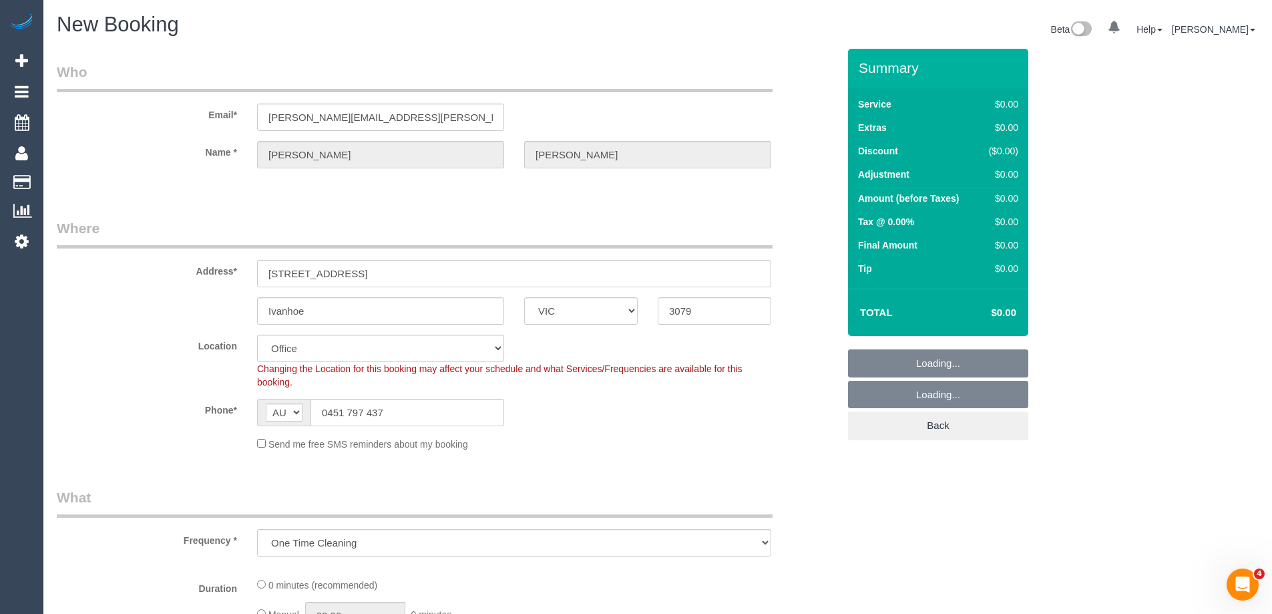
select select "string:stripe-pm_1RtgNE2GScqysDRVUirl8EZJ"
select select "object:3151"
select select "47"
select select "object:3156"
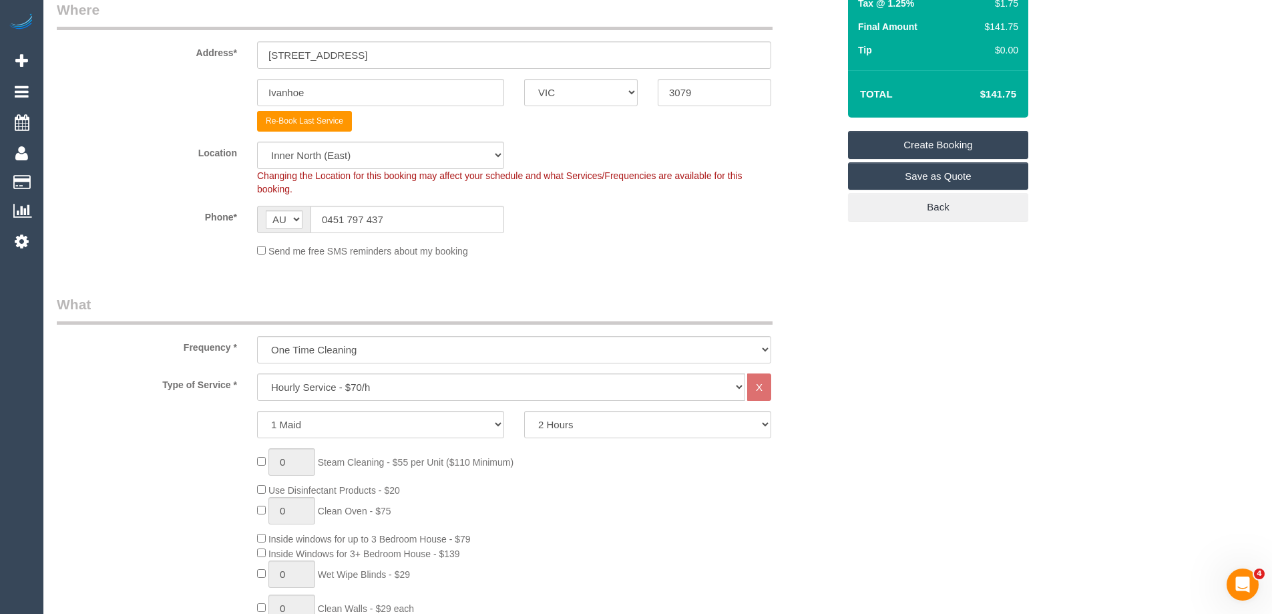
scroll to position [401, 0]
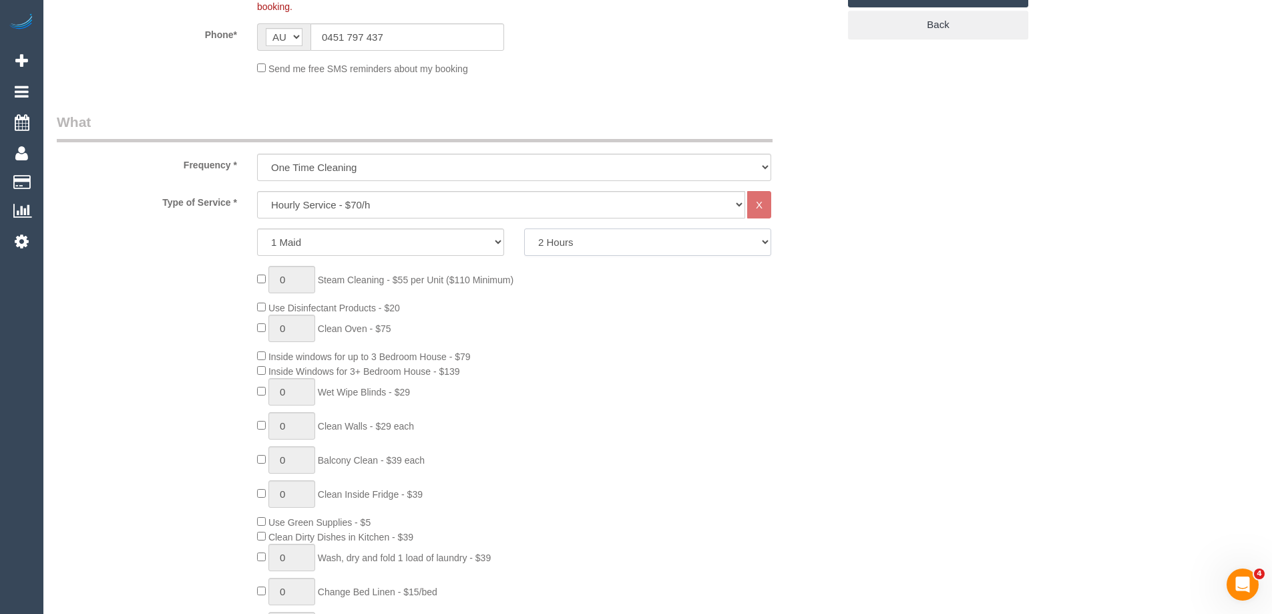
click at [591, 255] on select "2 Hours 2.5 Hours 3 Hours 3.5 Hours 4 Hours 4.5 Hours 5 Hours 5.5 Hours 6 Hours…" at bounding box center [647, 241] width 247 height 27
select select "180"
click at [524, 228] on select "2 Hours 2.5 Hours 3 Hours 3.5 Hours 4 Hours 4.5 Hours 5 Hours 5.5 Hours 6 Hours…" at bounding box center [647, 241] width 247 height 27
click at [588, 328] on div "0 Steam Cleaning - $55 per Unit ($110 Minimum) Use Disinfectant Products - $20 …" at bounding box center [547, 463] width 601 height 395
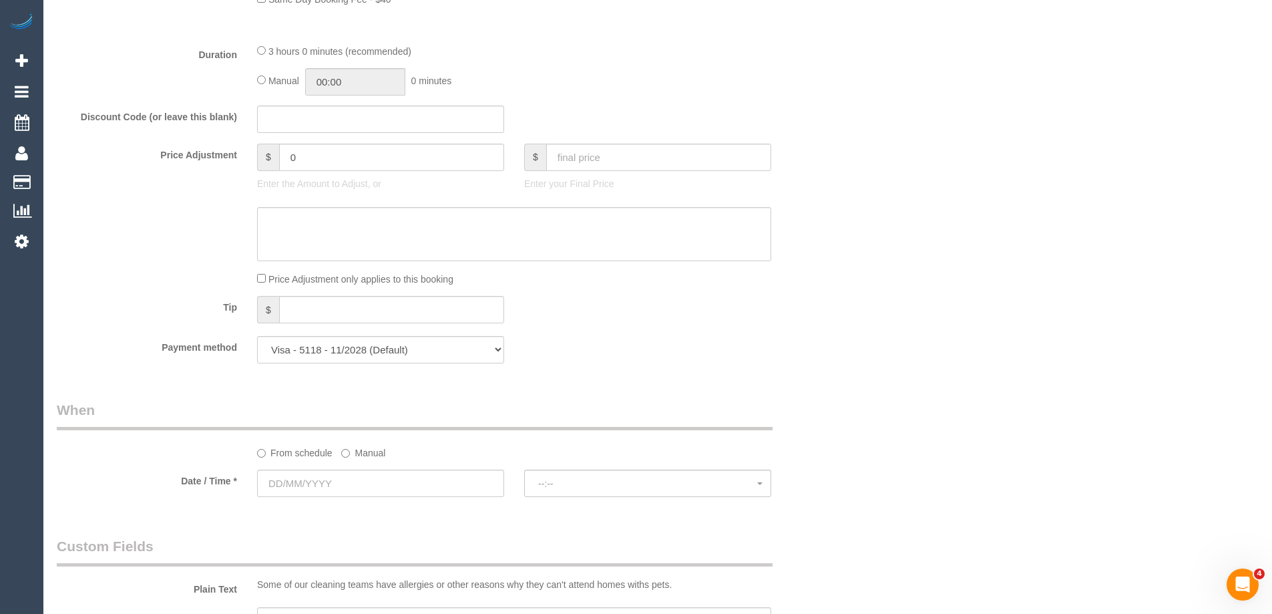
scroll to position [1135, 0]
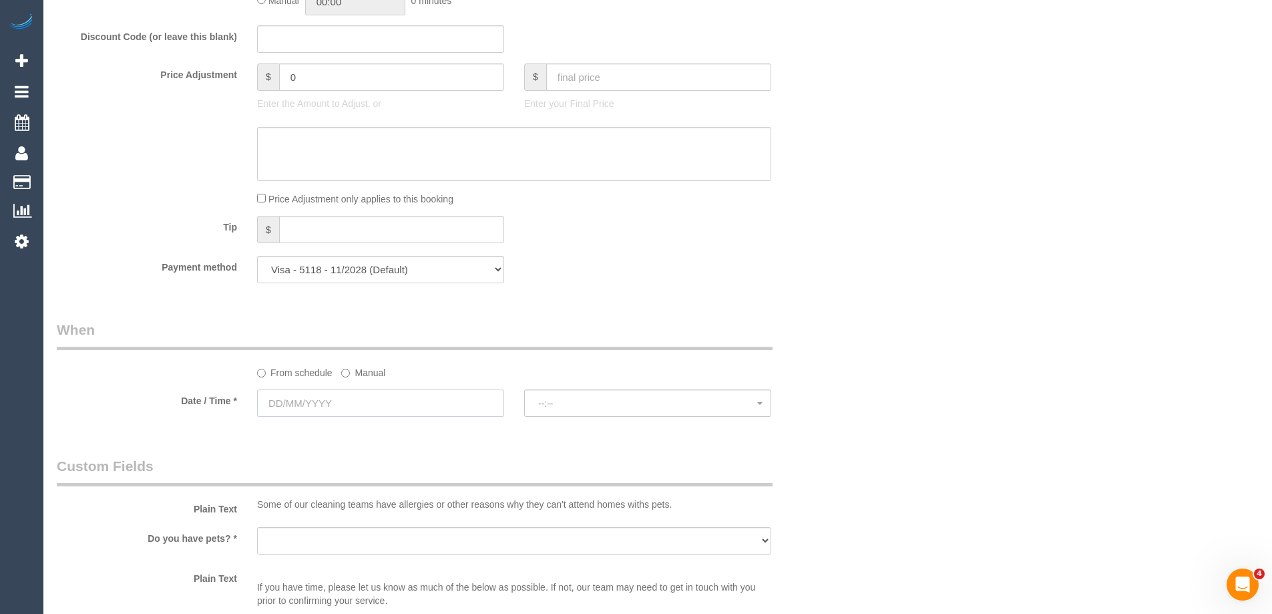
click at [361, 399] on input "text" at bounding box center [380, 402] width 247 height 27
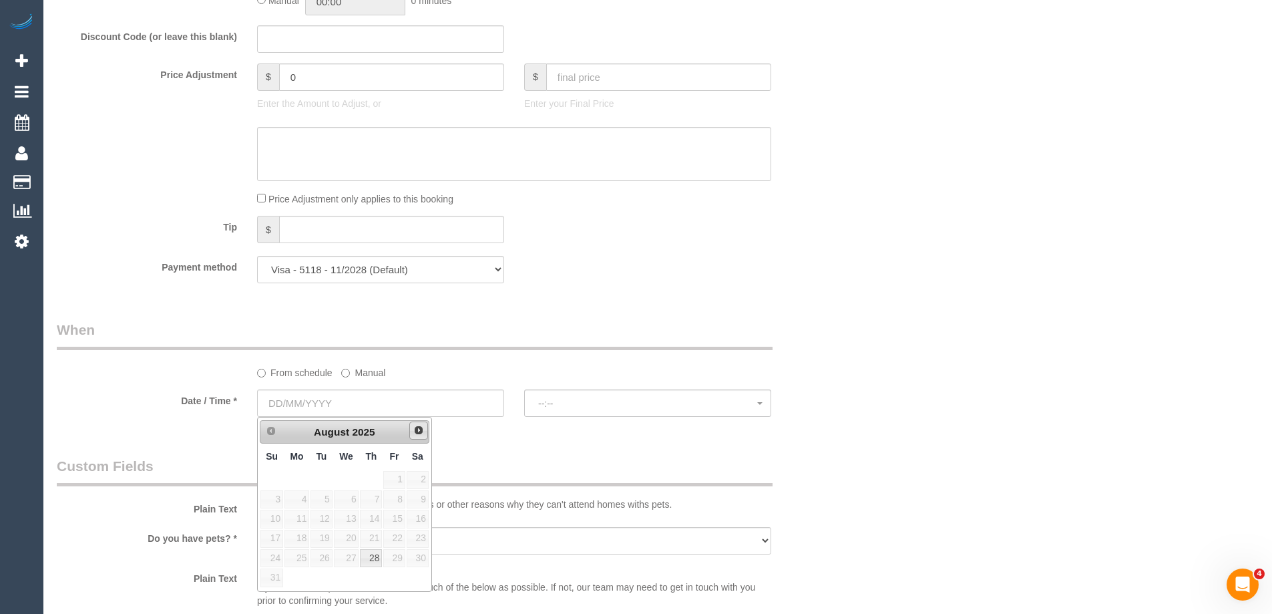
click at [419, 437] on link "Next" at bounding box center [418, 430] width 19 height 19
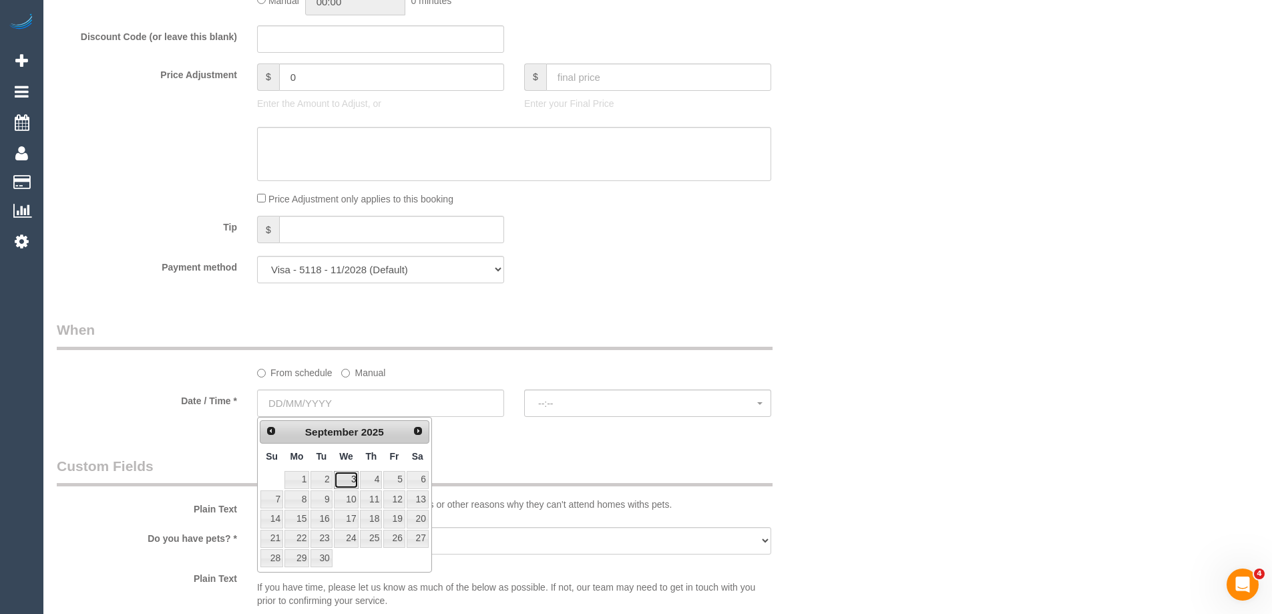
click at [353, 480] on link "3" at bounding box center [346, 480] width 25 height 18
type input "[DATE]"
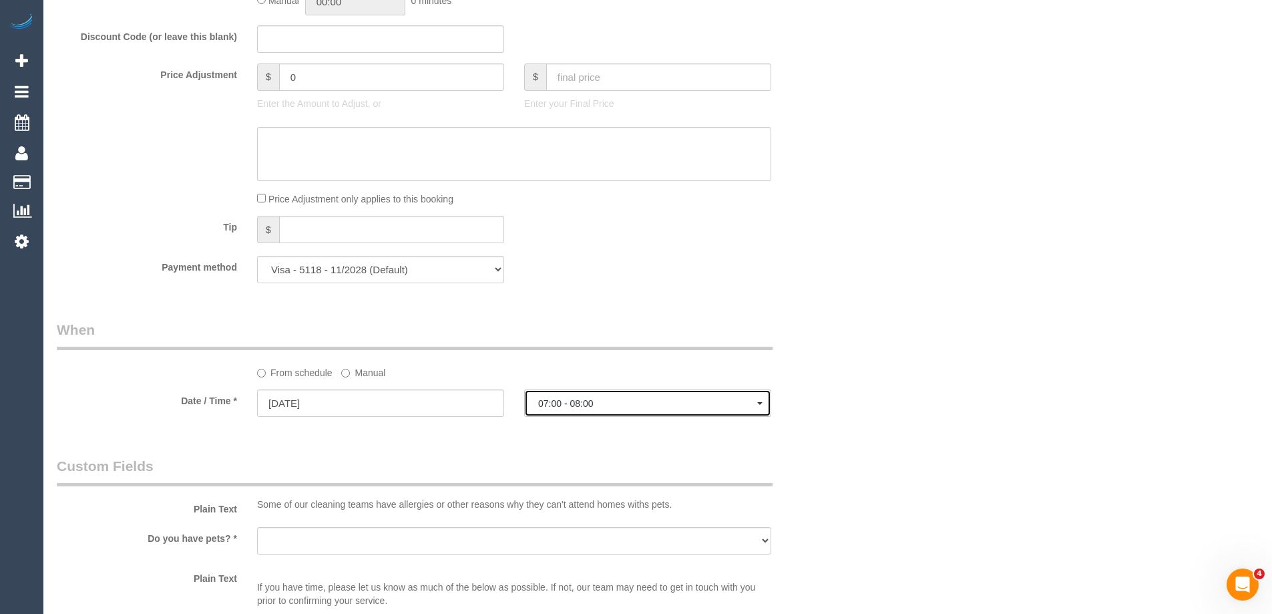
click at [623, 408] on span "07:00 - 08:00" at bounding box center [647, 403] width 219 height 11
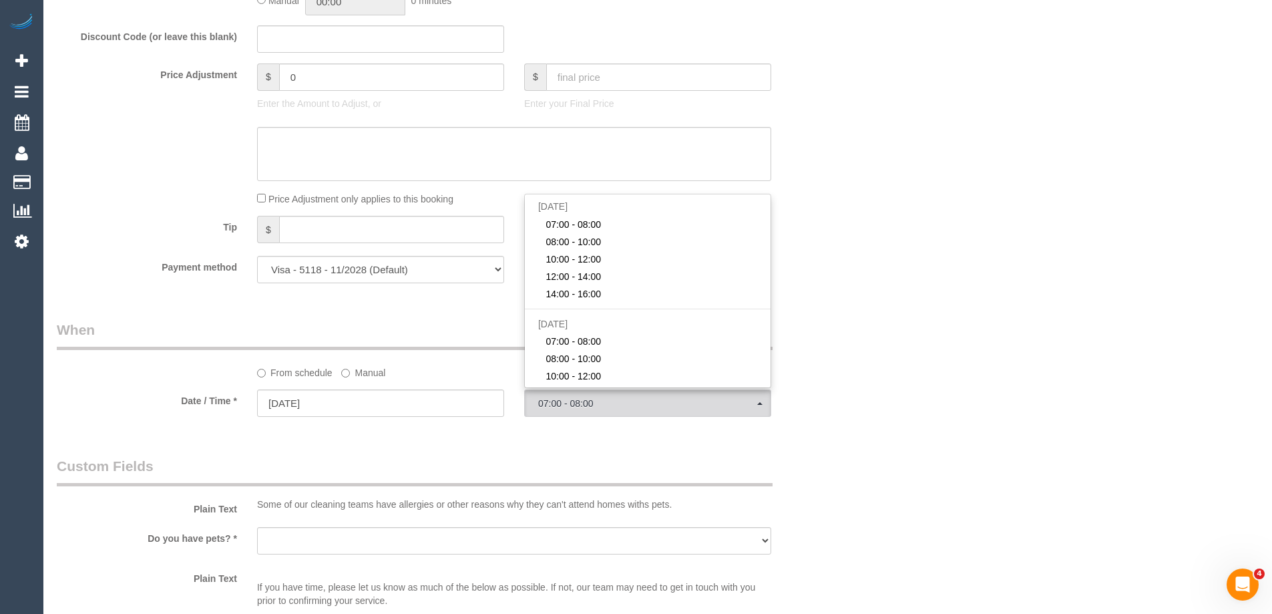
click at [992, 216] on div "Who Email* [PERSON_NAME][EMAIL_ADDRESS][PERSON_NAME][DOMAIN_NAME] Name * [PERSO…" at bounding box center [658, 164] width 1202 height 2500
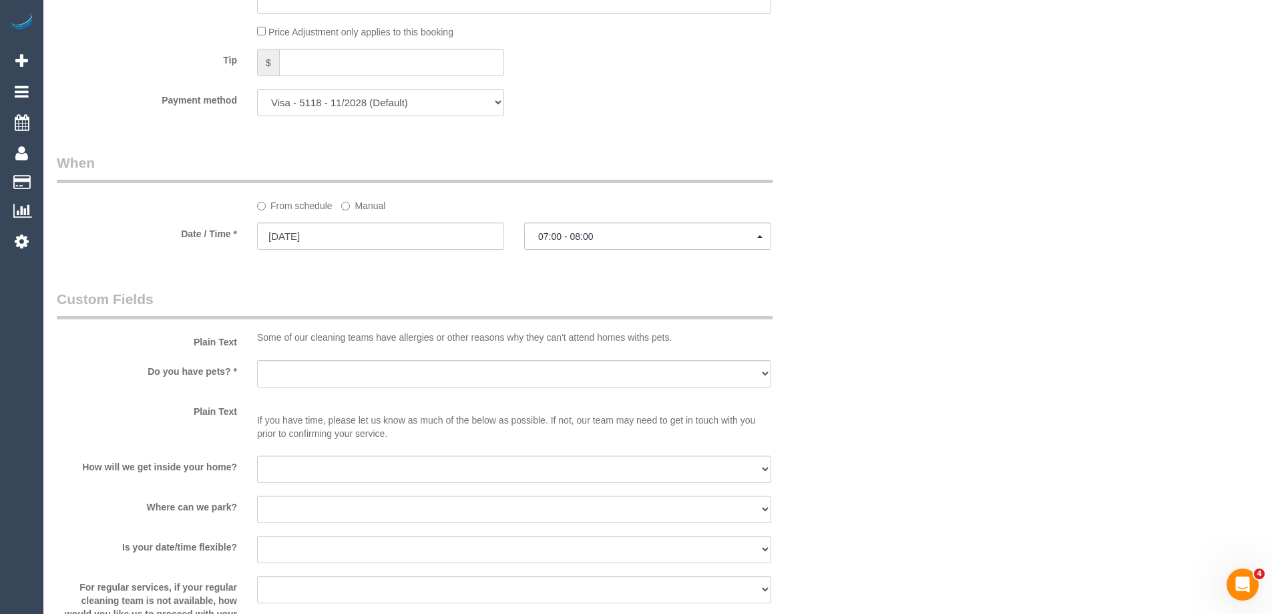
scroll to position [1335, 0]
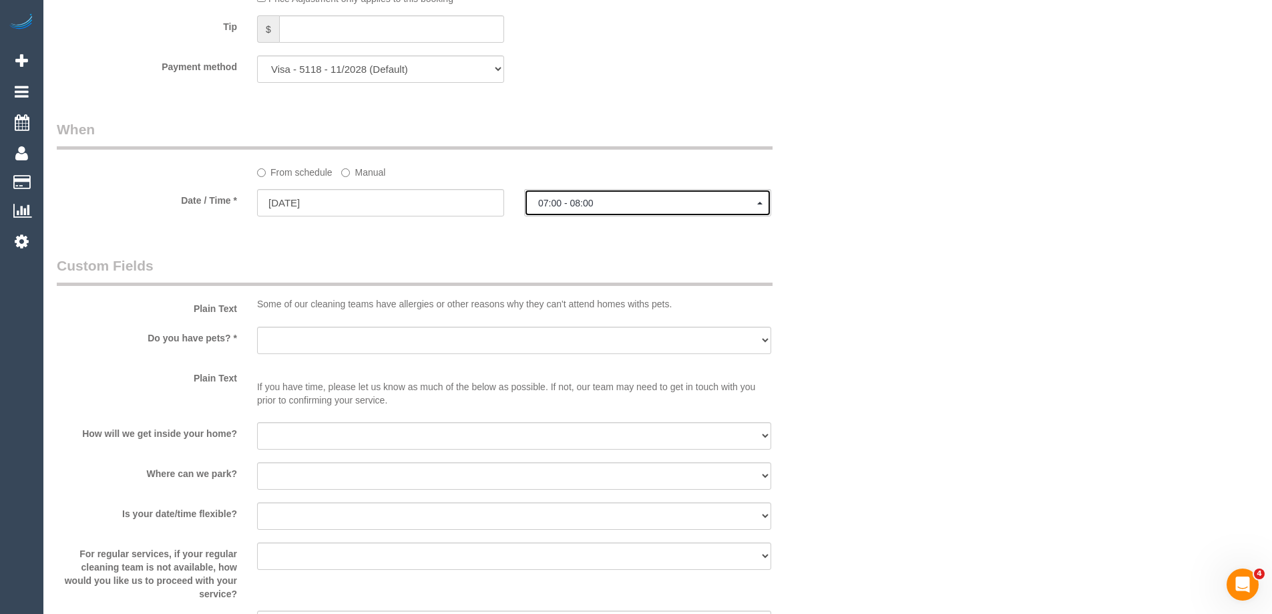
click at [622, 200] on span "07:00 - 08:00" at bounding box center [647, 203] width 219 height 11
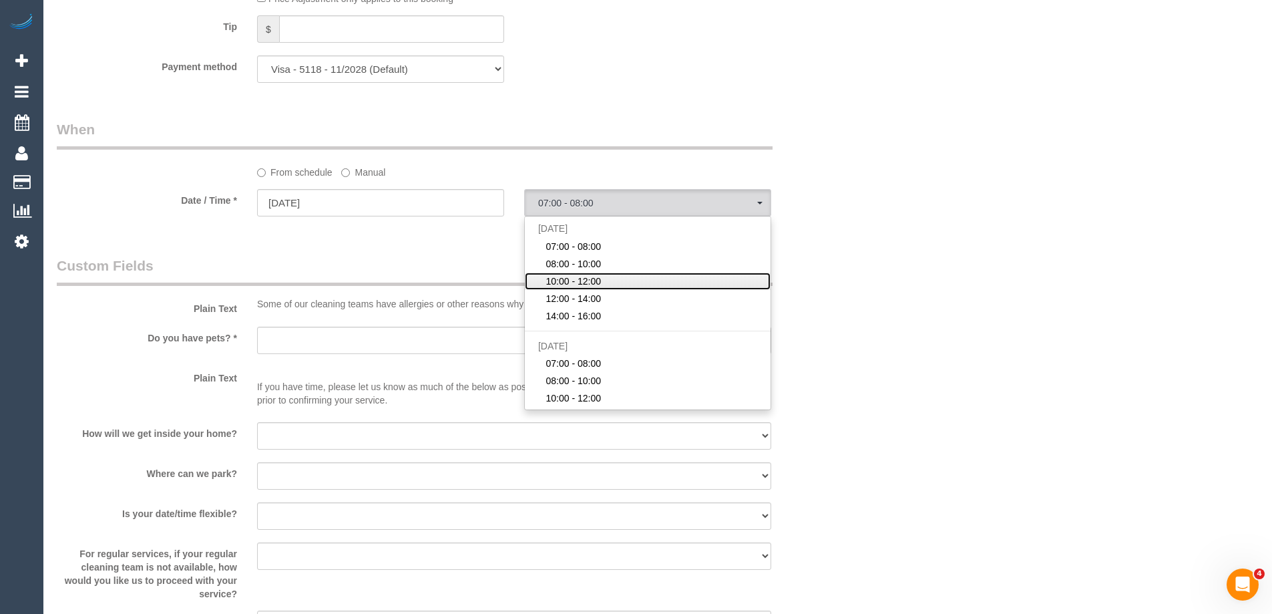
click at [614, 280] on link "10:00 - 12:00" at bounding box center [648, 280] width 246 height 17
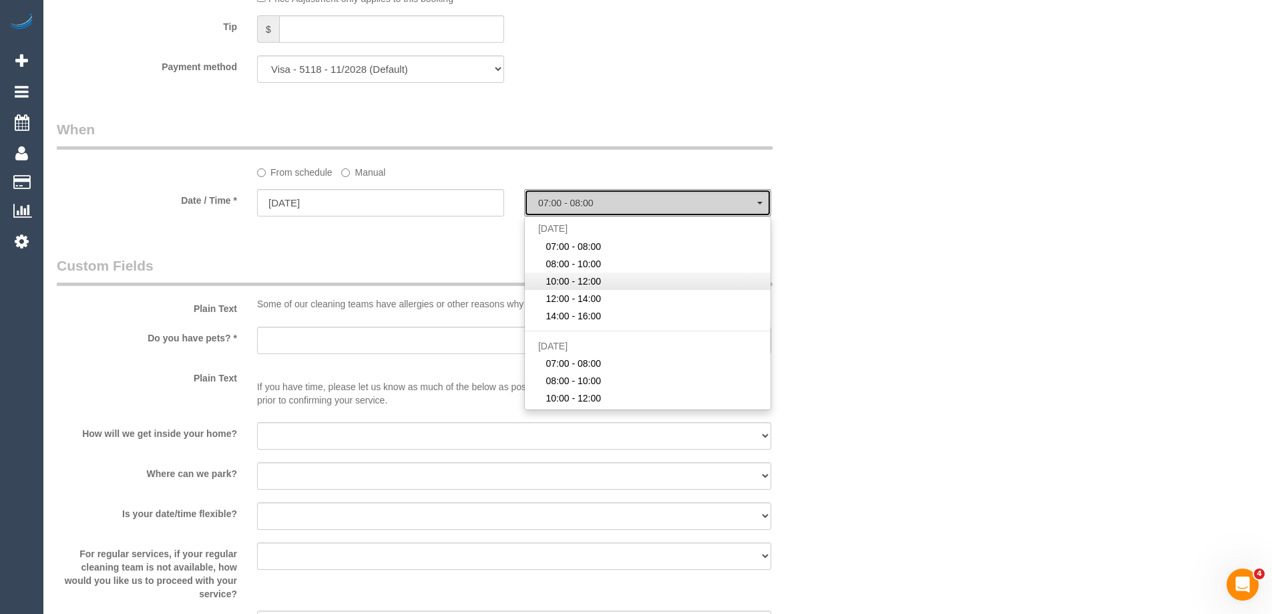
select select "spot3"
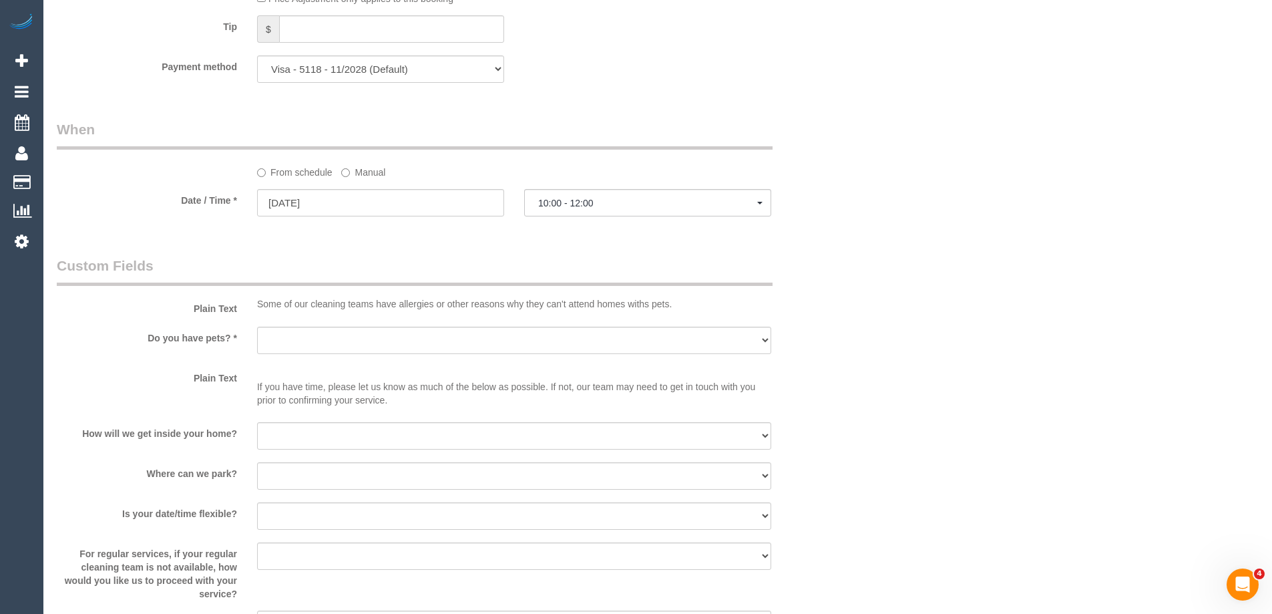
click at [626, 131] on legend "When" at bounding box center [415, 135] width 716 height 30
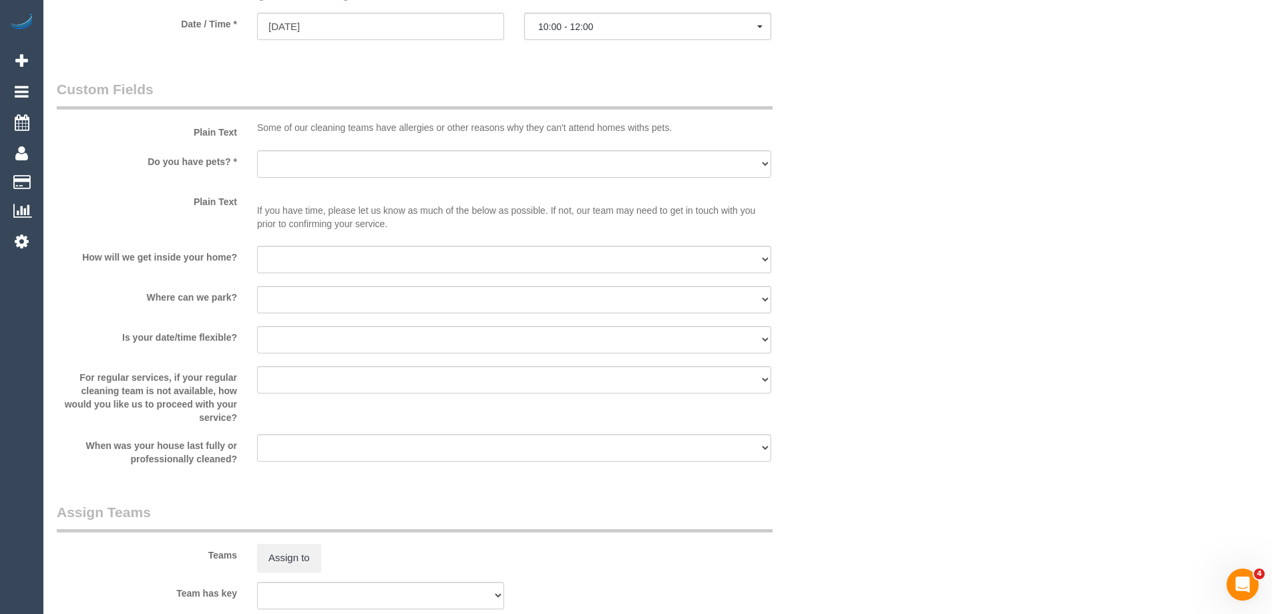
scroll to position [1536, 0]
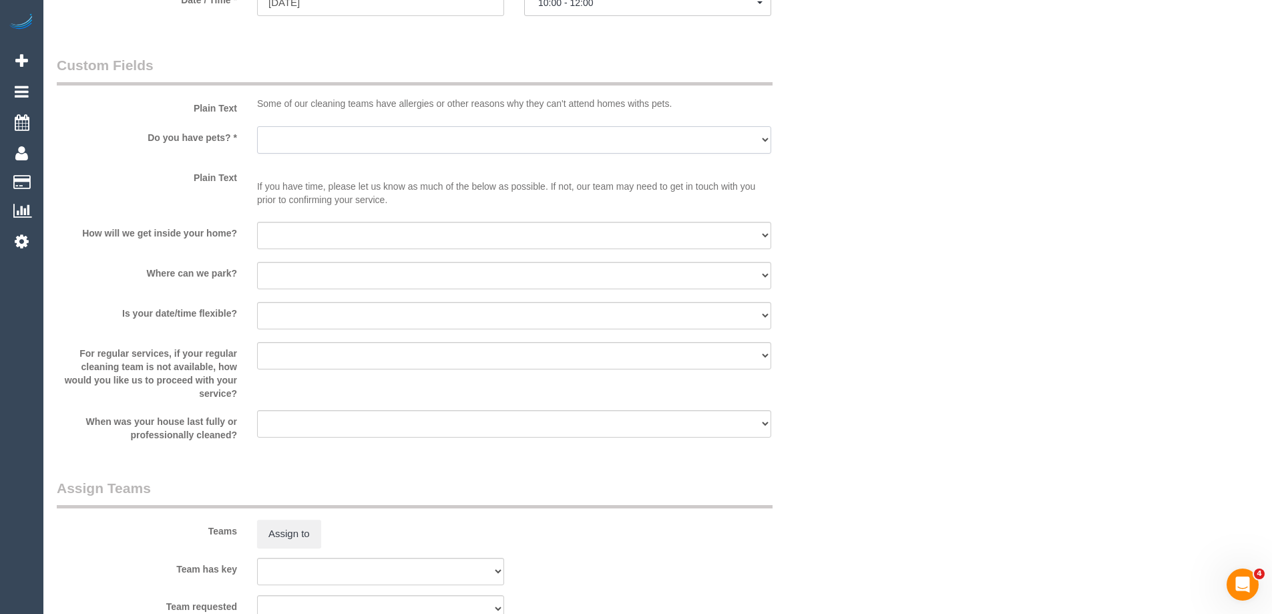
click at [393, 134] on select "Yes - Cats Yes - Dogs No pets Yes - Dogs and Cats Yes - Other" at bounding box center [514, 139] width 514 height 27
select select "number:30"
click at [257, 126] on select "Yes - Cats Yes - Dogs No pets Yes - Dogs and Cats Yes - Other" at bounding box center [514, 139] width 514 height 27
click at [327, 238] on select "I will be home Key will be left (please provide details below) Lock box/Access …" at bounding box center [514, 235] width 514 height 27
select select "number:14"
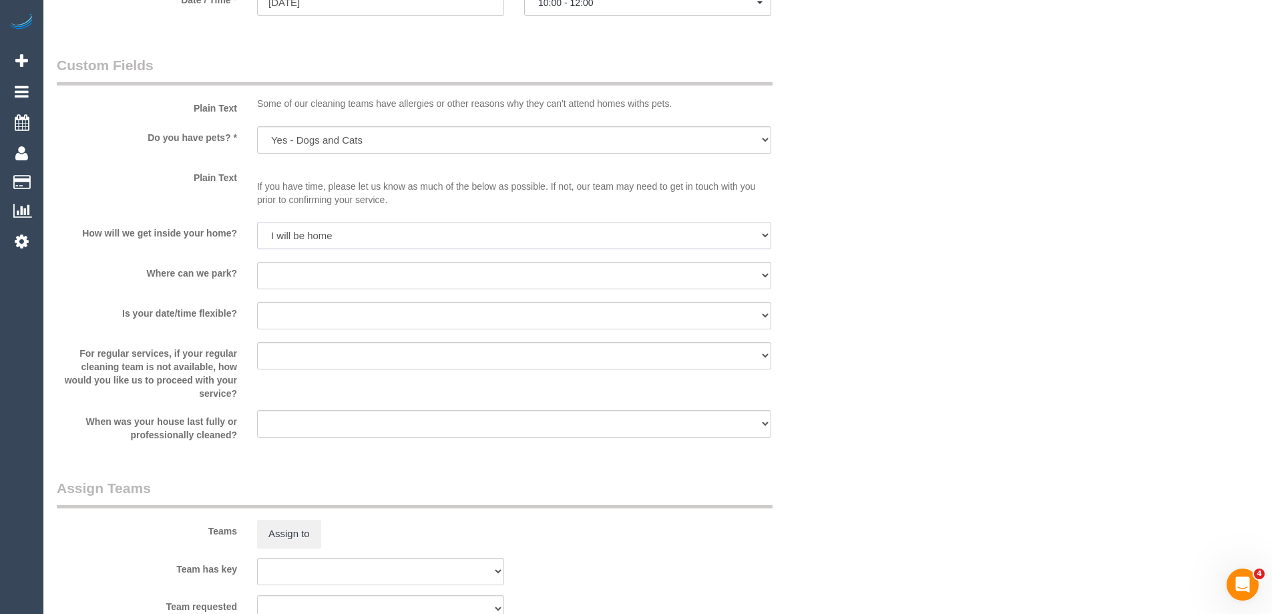
click at [257, 222] on select "I will be home Key will be left (please provide details below) Lock box/Access …" at bounding box center [514, 235] width 514 height 27
click at [352, 277] on select "I will provide parking on-site Free street parking Paid street parking (cost wi…" at bounding box center [514, 275] width 514 height 27
select select "number:19"
click at [257, 262] on select "I will provide parking on-site Free street parking Paid street parking (cost wi…" at bounding box center [514, 275] width 514 height 27
click at [335, 308] on select "Yes - date and time Yes - date but not time Yes - time but not date No - No fle…" at bounding box center [514, 315] width 514 height 27
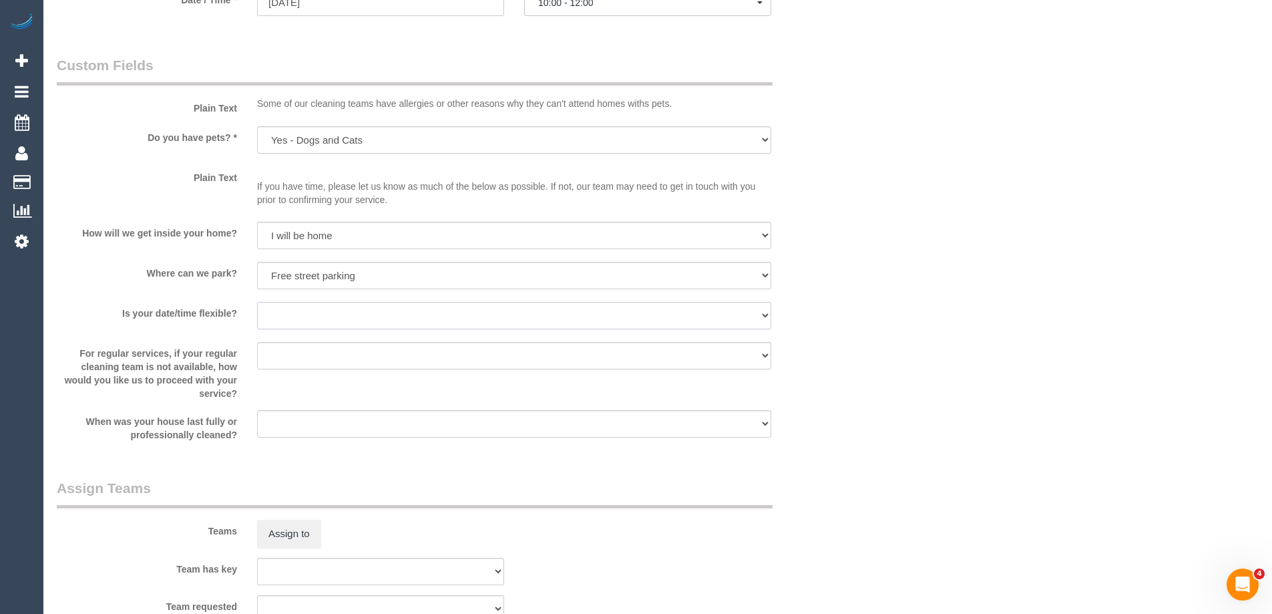
select select "number:22"
click at [257, 302] on select "Yes - date and time Yes - date but not time Yes - time but not date No - No fle…" at bounding box center [514, 315] width 514 height 27
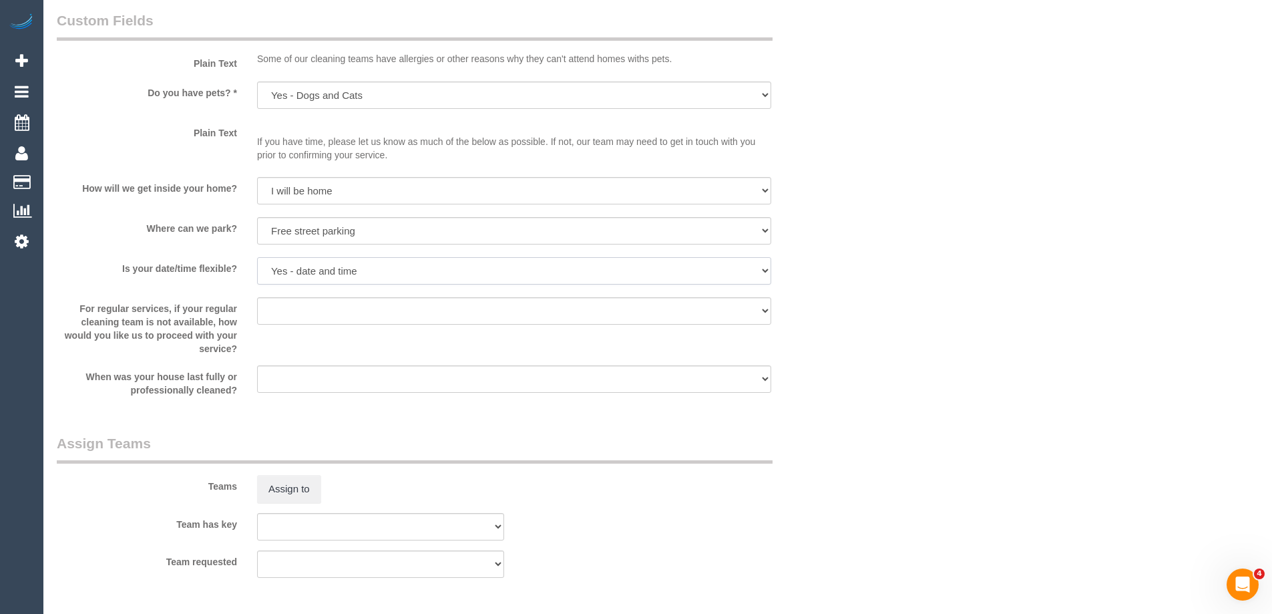
scroll to position [1602, 0]
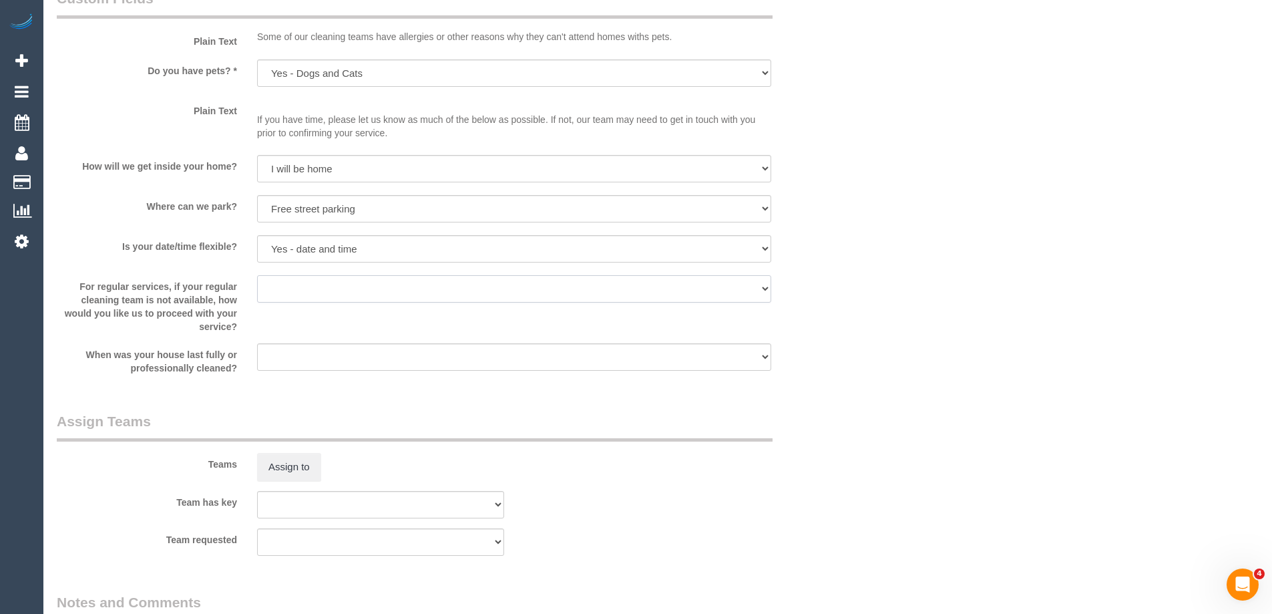
click at [350, 292] on select "Arrange a cleaner to cover and do not bother you Arrange a cleaner to cover and…" at bounding box center [514, 288] width 514 height 27
select select "number:35"
click at [257, 275] on select "Arrange a cleaner to cover and do not bother you Arrange a cleaner to cover and…" at bounding box center [514, 288] width 514 height 27
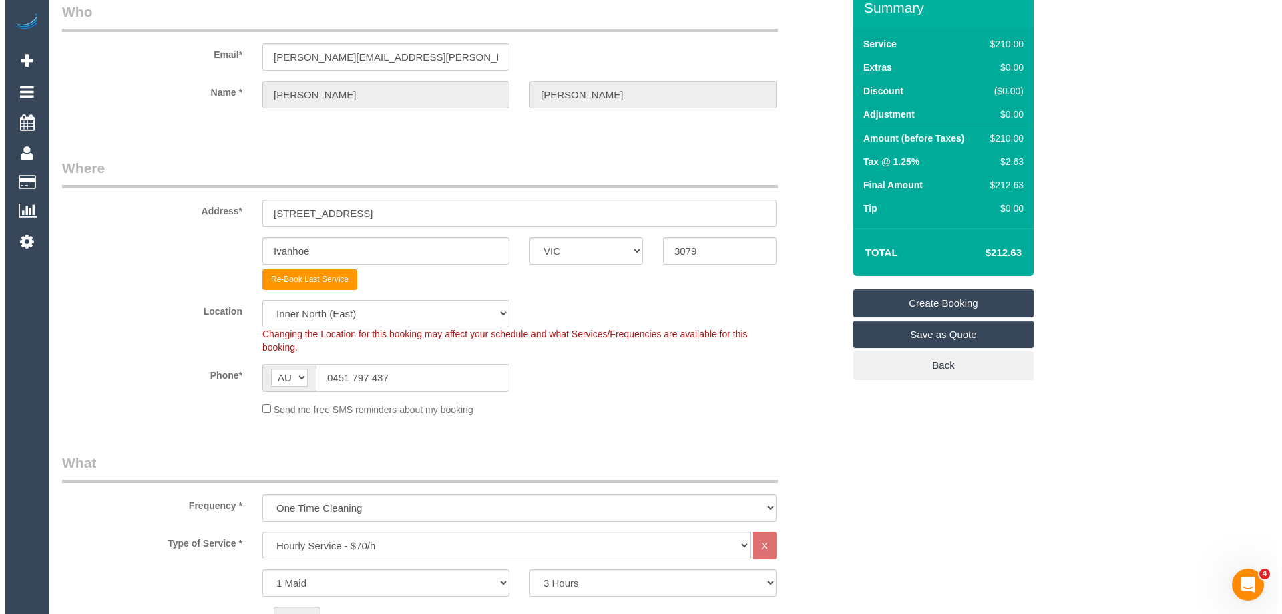
scroll to position [0, 0]
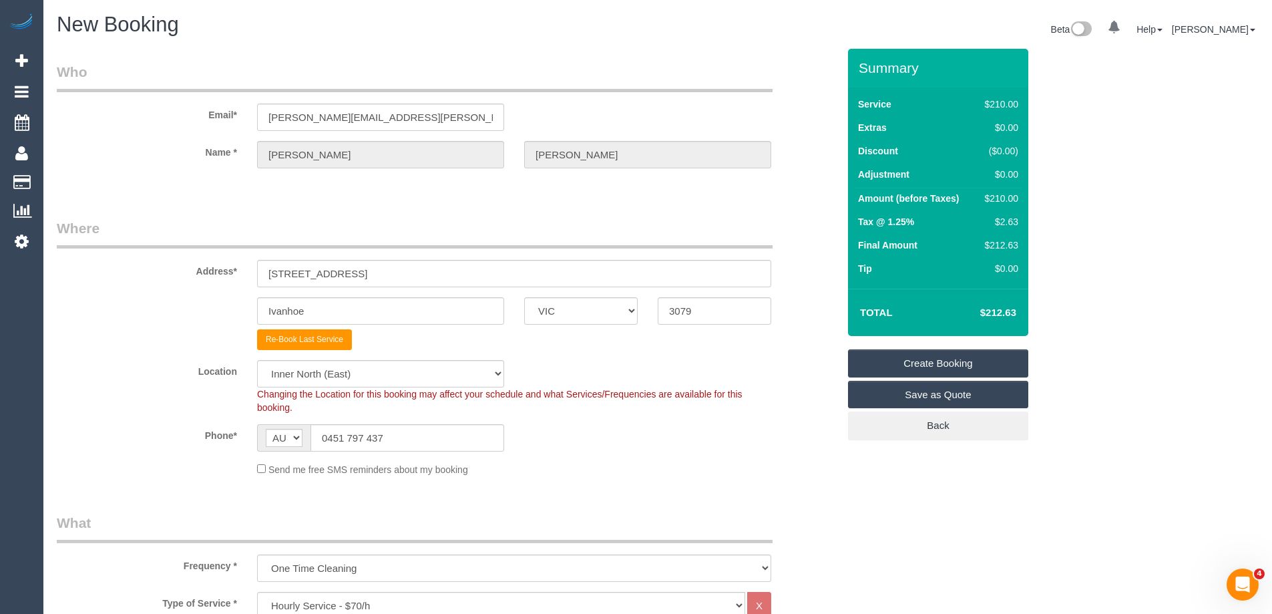
click at [949, 370] on link "Create Booking" at bounding box center [938, 363] width 180 height 28
